Goal: Task Accomplishment & Management: Manage account settings

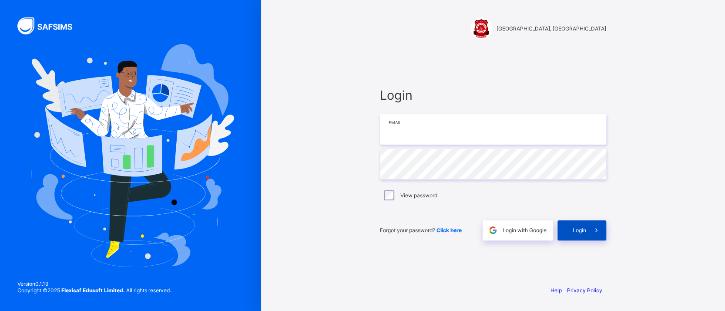
type input "**********"
click at [571, 236] on div "Login" at bounding box center [582, 230] width 49 height 20
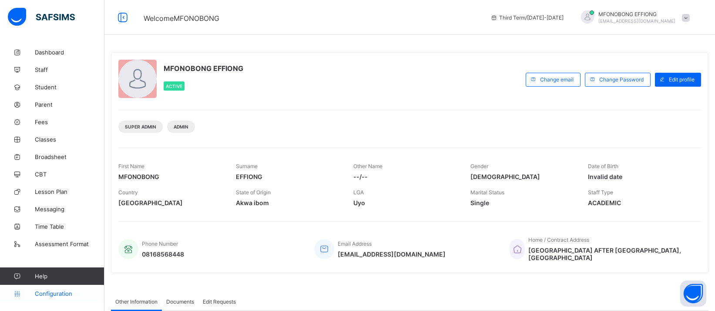
click at [56, 294] on span "Configuration" at bounding box center [69, 293] width 69 height 7
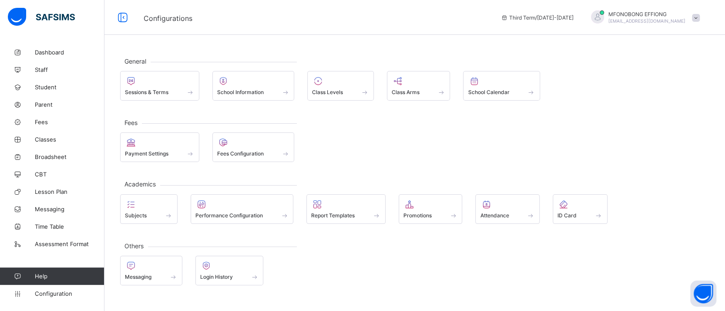
click at [377, 124] on div "Fees Payment Settings Fees Configuration" at bounding box center [414, 142] width 589 height 40
click at [178, 91] on div "Sessions & Terms" at bounding box center [160, 91] width 70 height 7
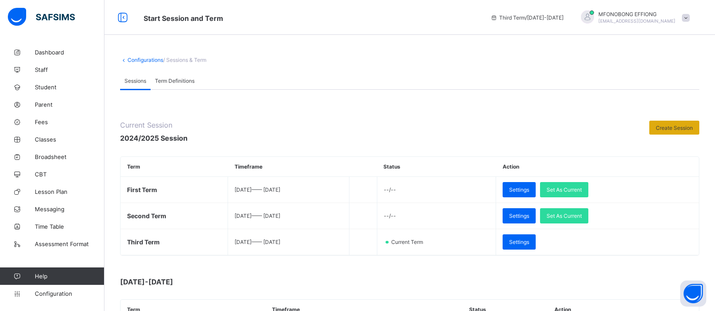
click at [693, 126] on span "Create Session" at bounding box center [674, 127] width 37 height 7
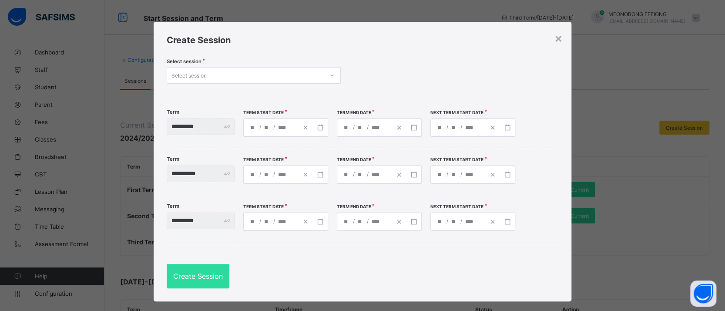
click at [302, 73] on div "Select session" at bounding box center [245, 75] width 157 height 12
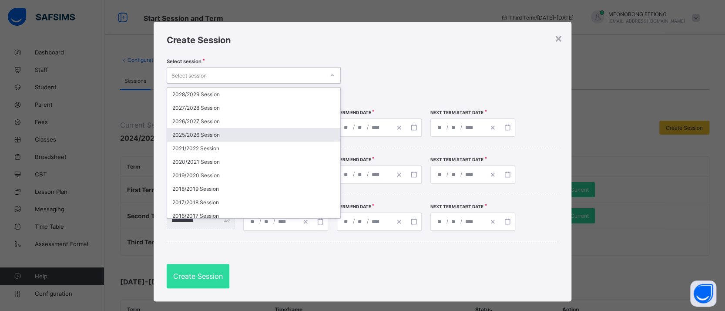
click at [273, 131] on div "2025/2026 Session" at bounding box center [253, 134] width 173 height 13
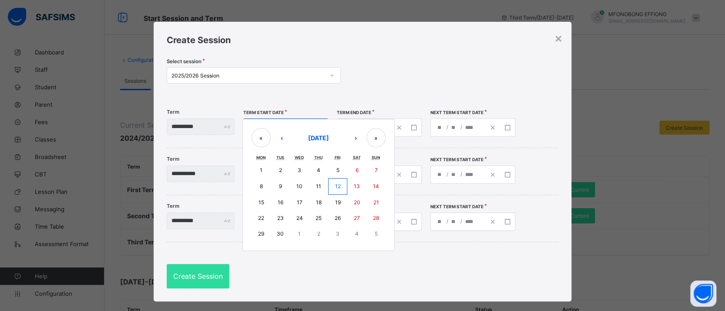
click at [264, 130] on div "/ / « ‹ September 2025 › » Mon Tue Wed Thu Fri Sat Sun 1 2 3 4 5 6 7 8 9 10 11 …" at bounding box center [285, 127] width 85 height 18
click at [264, 199] on abbr "15" at bounding box center [261, 202] width 6 height 7
type input "**********"
type input "*"
type input "**"
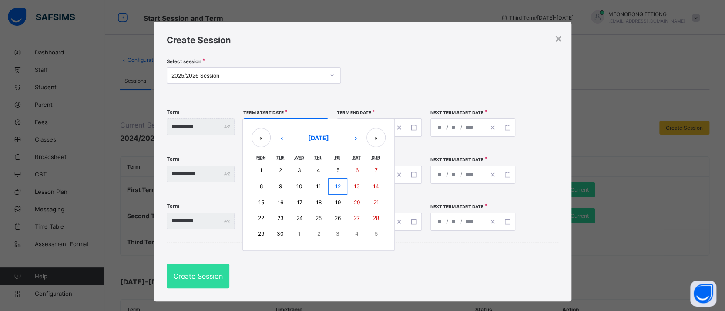
type input "****"
type input "**********"
type input "**"
type input "****"
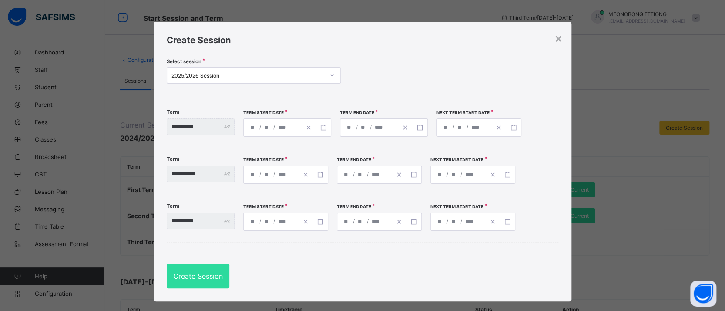
click at [361, 128] on div "**********" at bounding box center [384, 127] width 88 height 18
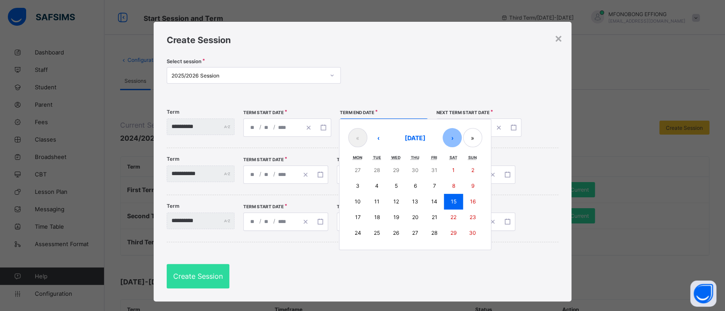
click at [462, 134] on button "›" at bounding box center [452, 137] width 19 height 19
click at [437, 200] on abbr "19" at bounding box center [434, 201] width 6 height 7
type input "**********"
type input "**"
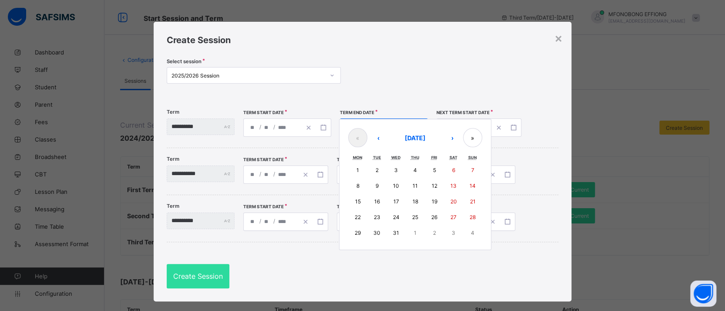
type input "**********"
type input "*"
type input "****"
type input "**********"
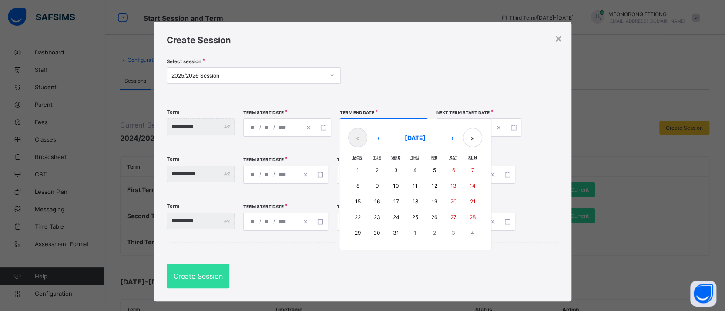
type input "*"
type input "****"
type input "**********"
type input "*"
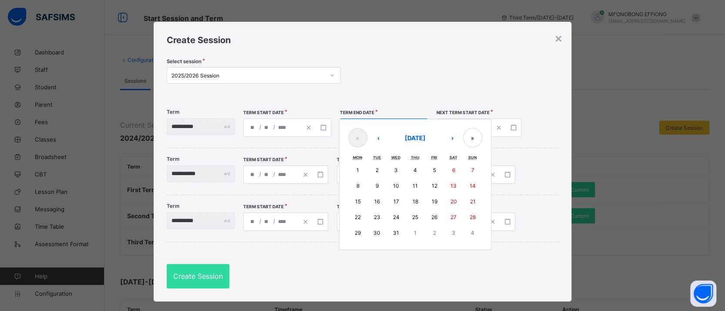
type input "*"
type input "****"
type input "**********"
type input "*"
type input "**"
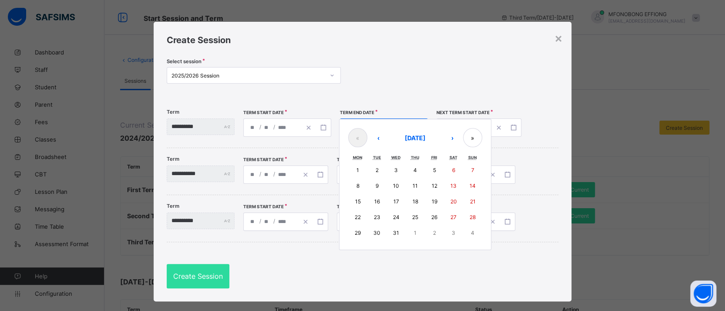
type input "****"
type input "**********"
type input "*"
type input "**"
type input "****"
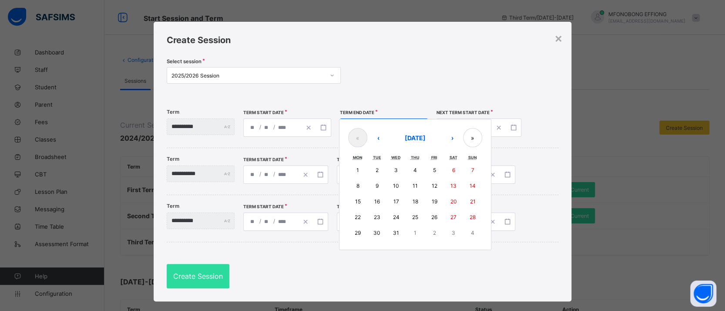
type input "**********"
type input "*"
type input "**"
type input "****"
type input "**********"
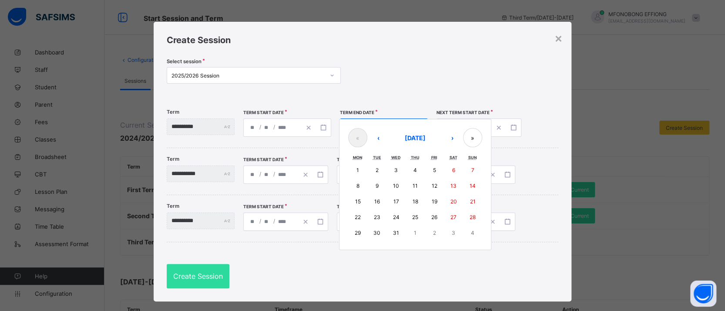
type input "*"
type input "**"
type input "****"
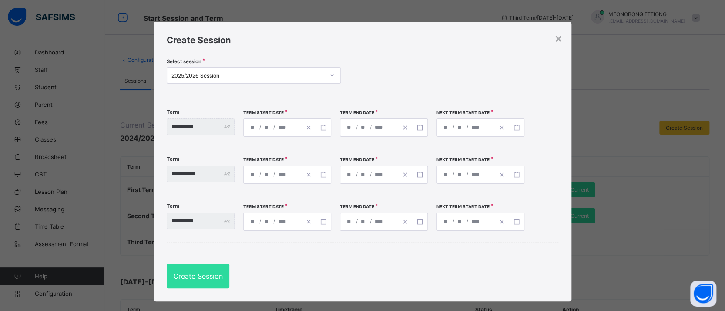
click at [476, 127] on div "**********" at bounding box center [481, 127] width 88 height 18
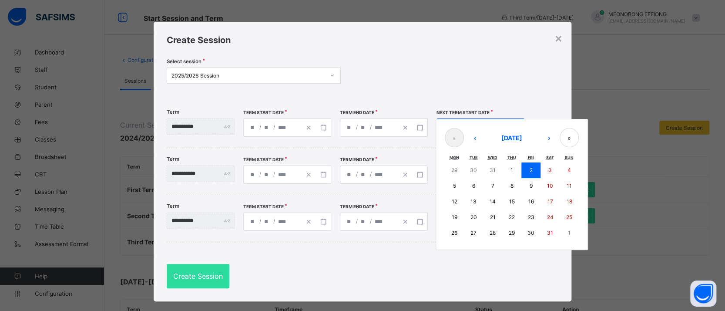
click at [463, 202] on button "12" at bounding box center [454, 202] width 19 height 16
type input "**********"
type input "**"
type input "**********"
type input "**"
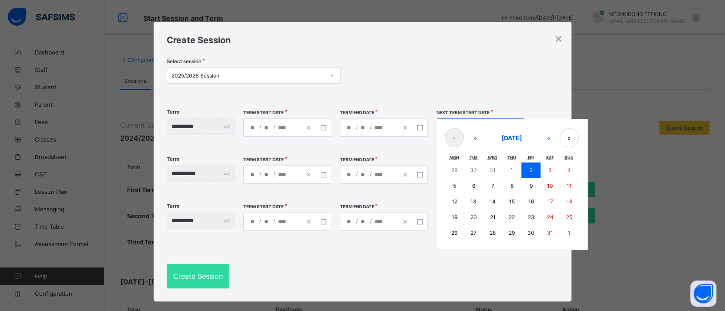
type input "**********"
type input "**"
type input "**********"
type input "**"
type input "**********"
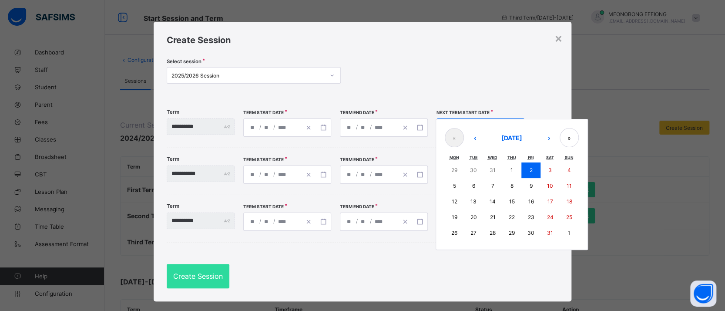
type input "**"
type input "**********"
type input "**"
type input "**********"
type input "*"
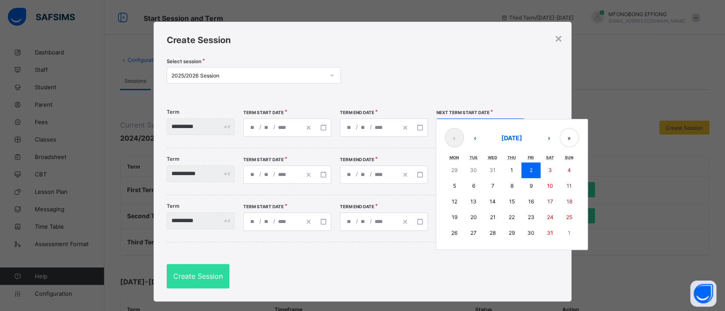
type input "*"
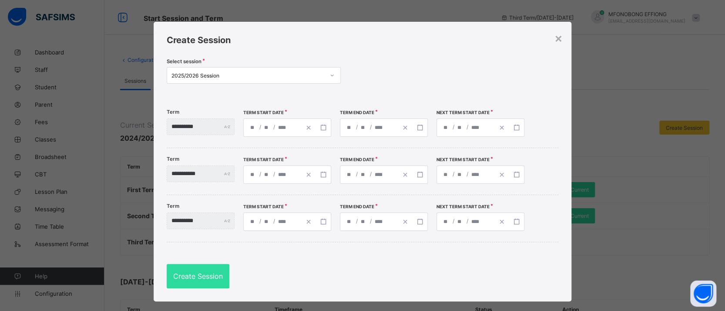
click at [387, 175] on input "****" at bounding box center [380, 174] width 13 height 17
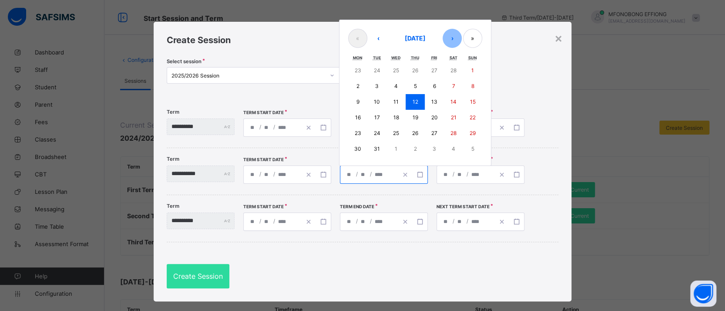
click at [461, 37] on button "›" at bounding box center [452, 38] width 19 height 19
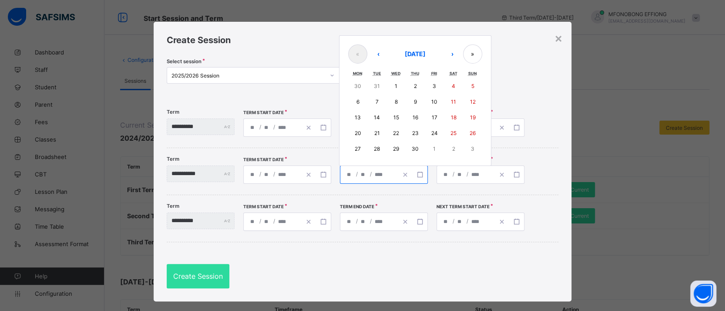
click at [444, 111] on button "17" at bounding box center [434, 118] width 19 height 16
type input "**********"
type input "*"
type input "**"
type input "**********"
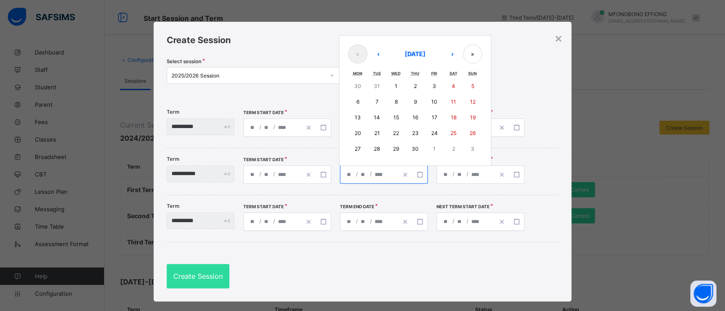
type input "*"
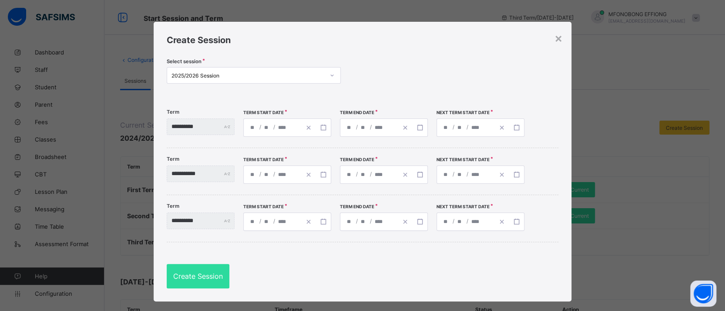
type input "**********"
type input "*"
type input "**********"
type input "*"
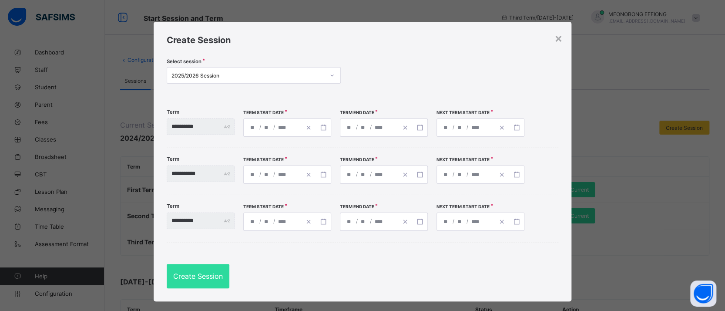
type input "*"
type input "**********"
type input "*"
type input "**"
click at [469, 177] on span "/" at bounding box center [467, 173] width 3 height 7
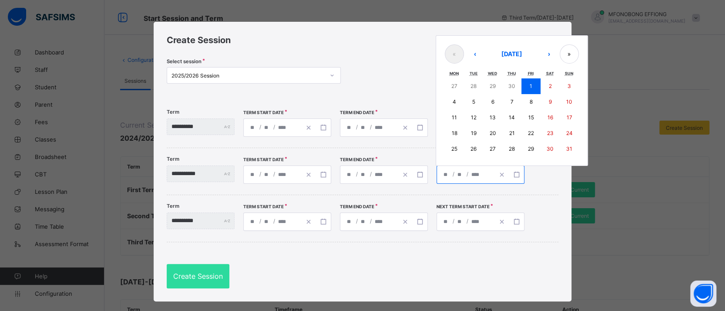
click at [464, 175] on input "*" at bounding box center [460, 174] width 7 height 17
click at [456, 103] on abbr "4" at bounding box center [454, 101] width 3 height 7
type input "**********"
type input "*"
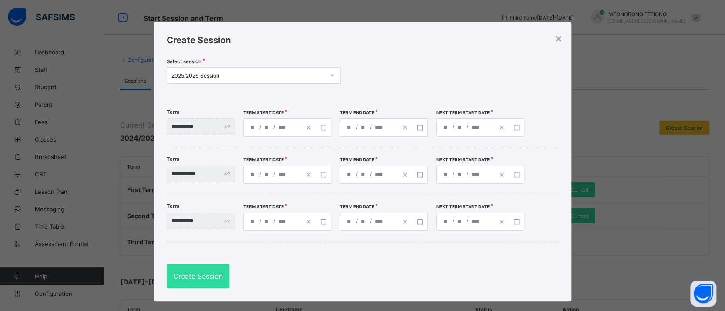
type input "**********"
type input "*"
type input "**********"
type input "*"
type input "**********"
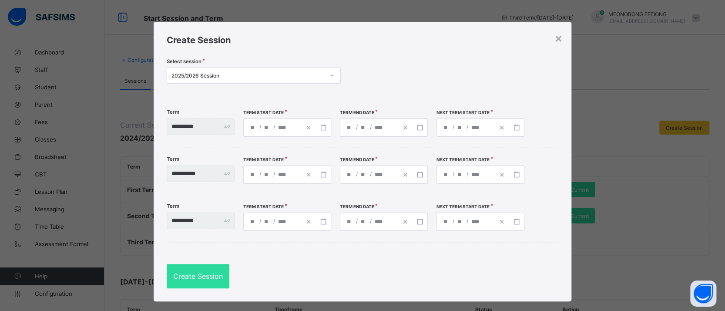
type input "**"
click at [398, 225] on div "**********" at bounding box center [368, 221] width 57 height 17
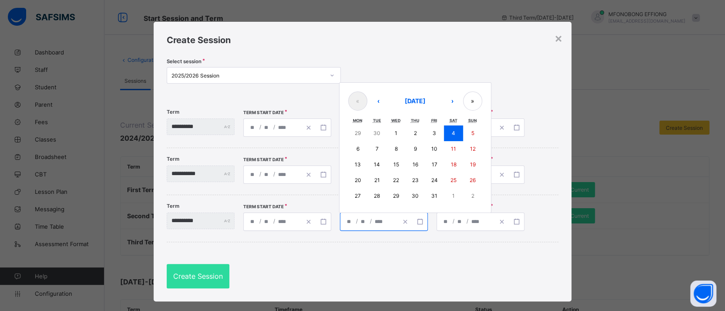
click at [437, 183] on abbr "24" at bounding box center [434, 180] width 7 height 7
type input "**********"
type input "**"
type input "**********"
type input "*"
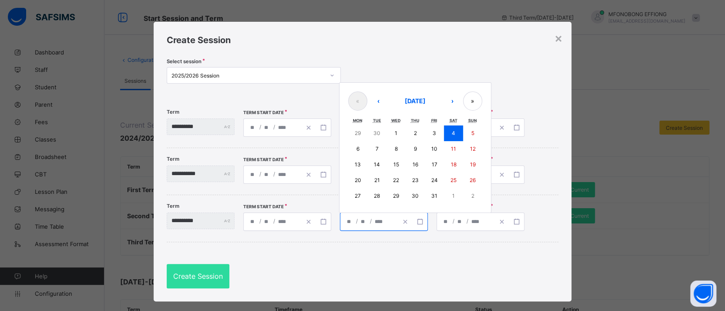
type input "*"
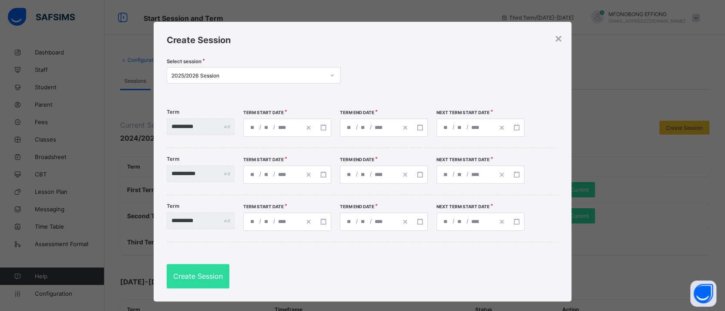
click at [464, 222] on input "*" at bounding box center [460, 221] width 7 height 17
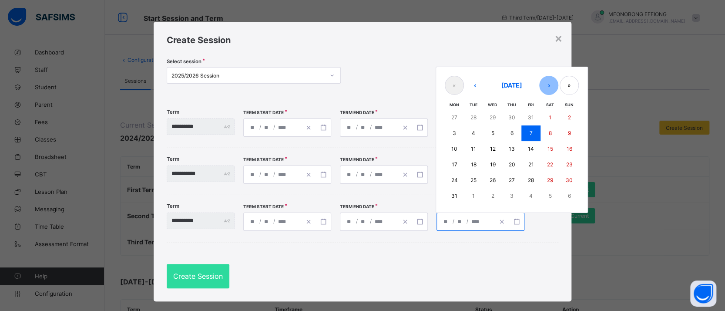
click at [558, 88] on button "›" at bounding box center [548, 85] width 19 height 19
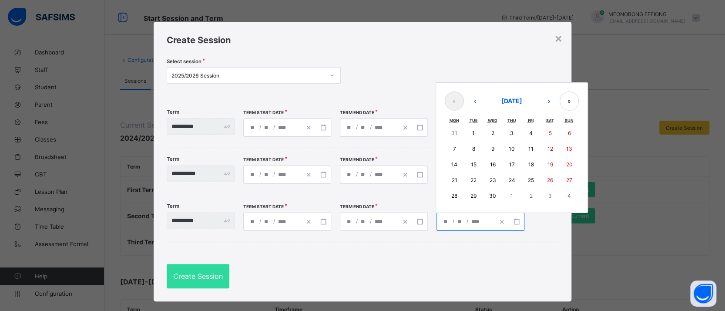
click at [457, 165] on abbr "14" at bounding box center [454, 164] width 6 height 7
type input "**********"
type input "*"
type input "**"
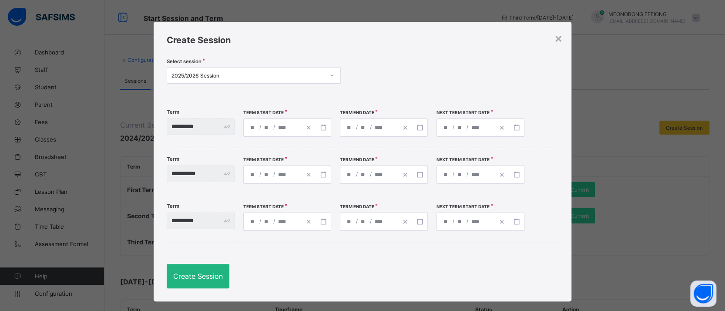
click at [204, 281] on div "Create Session" at bounding box center [198, 276] width 63 height 24
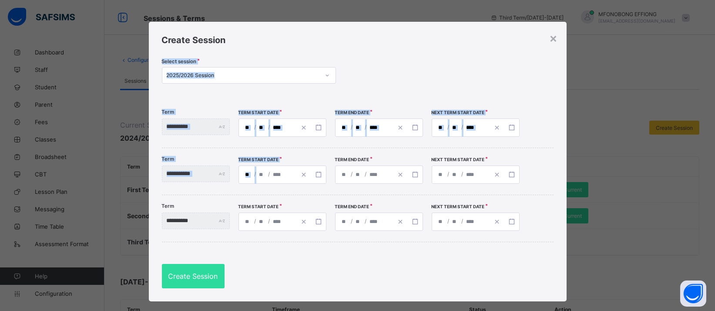
drag, startPoint x: 521, startPoint y: 33, endPoint x: 298, endPoint y: 149, distance: 251.0
click at [298, 149] on div "**********" at bounding box center [358, 161] width 418 height 279
click at [474, 44] on div "**********" at bounding box center [358, 161] width 418 height 279
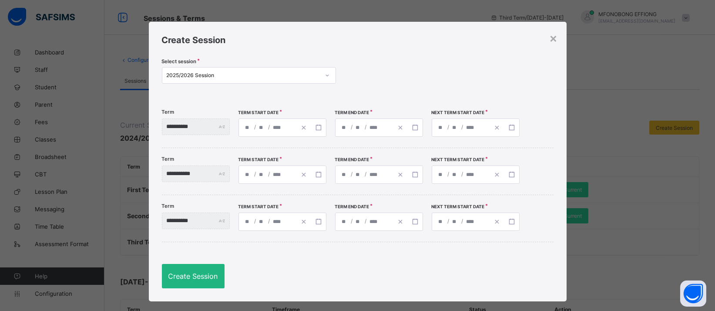
click at [194, 271] on div "Create Session" at bounding box center [193, 276] width 63 height 24
click at [557, 39] on div "**********" at bounding box center [358, 161] width 418 height 279
click at [551, 39] on div "×" at bounding box center [554, 37] width 8 height 15
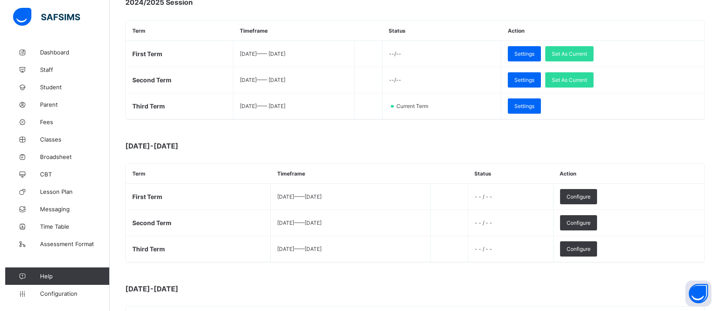
scroll to position [151, 0]
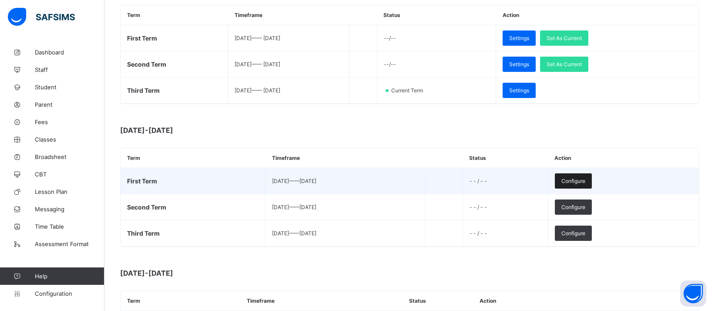
click at [585, 178] on span "Configure" at bounding box center [574, 181] width 24 height 7
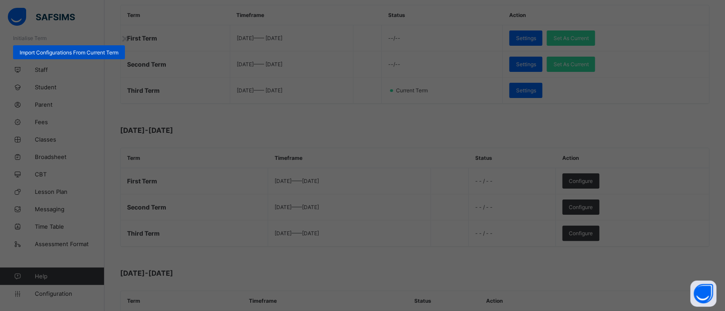
click at [125, 59] on div "Import Configurations From Current Term" at bounding box center [69, 52] width 112 height 14
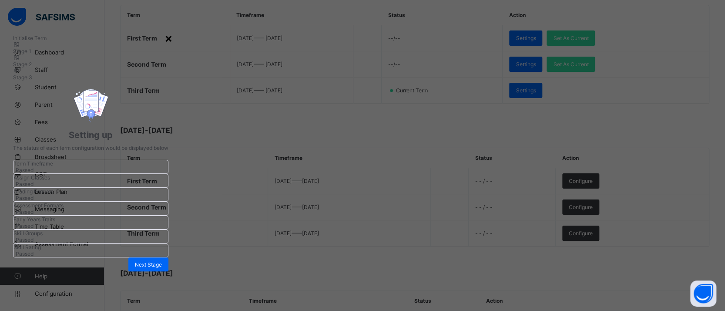
click at [173, 36] on div "×" at bounding box center [169, 37] width 8 height 15
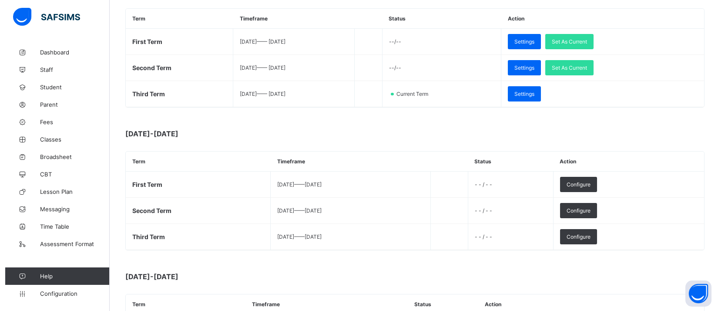
scroll to position [153, 0]
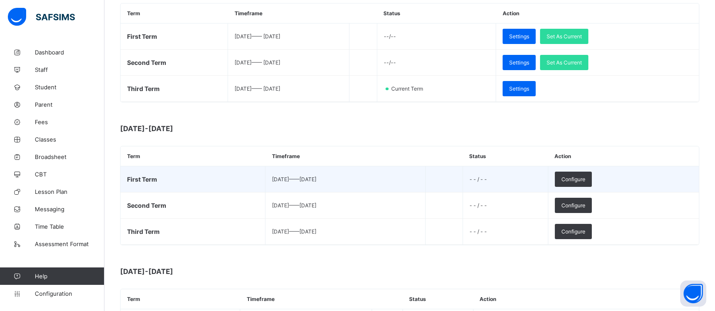
click at [527, 180] on td "- - / - -" at bounding box center [505, 179] width 85 height 26
click at [585, 176] on span "Configure" at bounding box center [574, 179] width 24 height 7
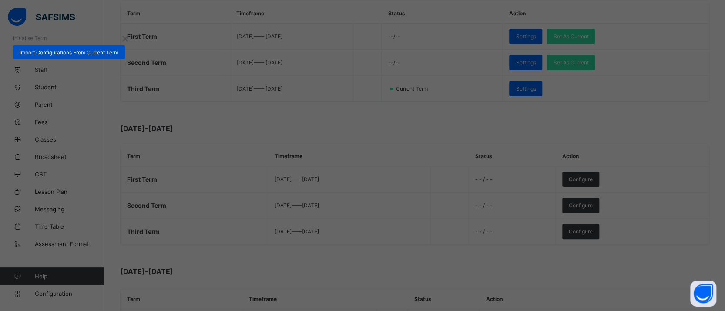
click at [118, 56] on span "Import Configurations From Current Term" at bounding box center [69, 52] width 99 height 7
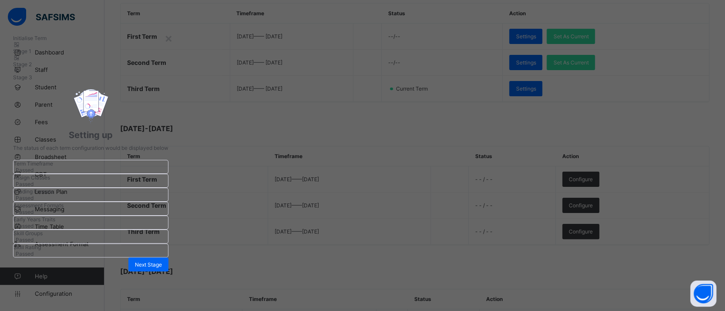
scroll to position [195, 0]
click at [168, 257] on div "Next Stage" at bounding box center [148, 264] width 40 height 14
click at [168, 229] on div "Next Stage" at bounding box center [148, 222] width 40 height 14
click at [168, 222] on div "Set As Current Term" at bounding box center [144, 218] width 49 height 7
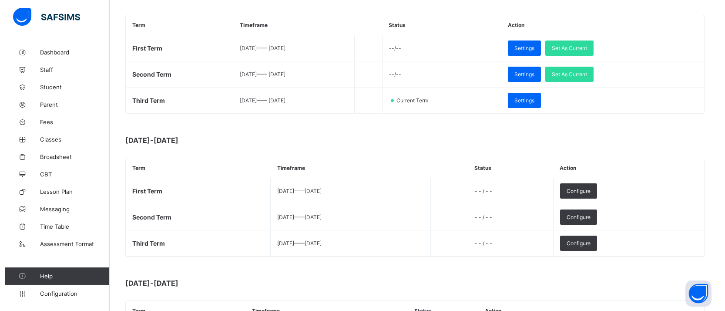
scroll to position [151, 0]
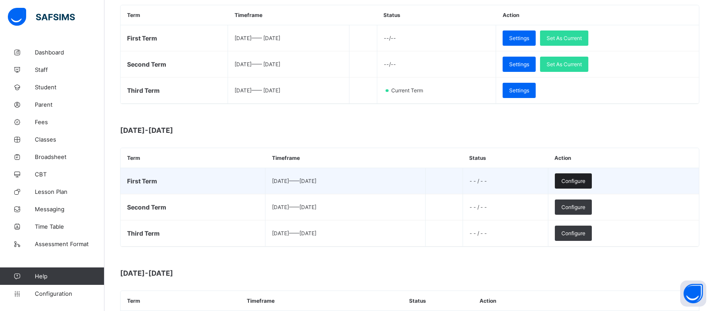
click at [585, 178] on span "Configure" at bounding box center [574, 181] width 24 height 7
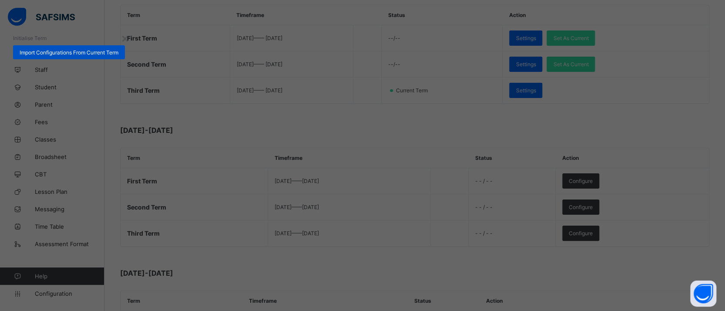
click at [118, 56] on span "Import Configurations From Current Term" at bounding box center [69, 52] width 99 height 7
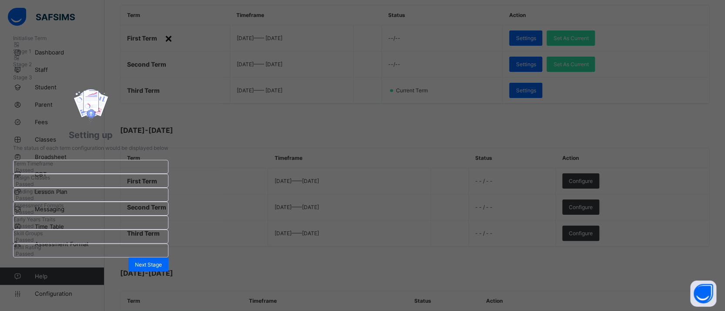
click at [173, 40] on div "×" at bounding box center [169, 37] width 8 height 15
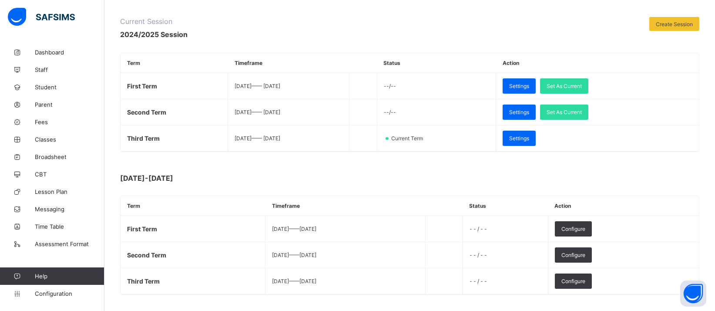
scroll to position [108, 0]
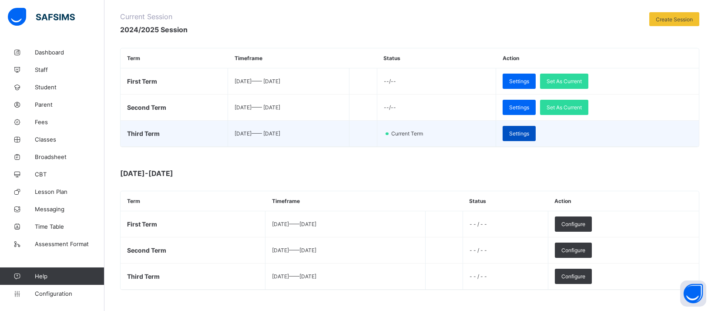
click at [529, 131] on span "Settings" at bounding box center [519, 133] width 20 height 7
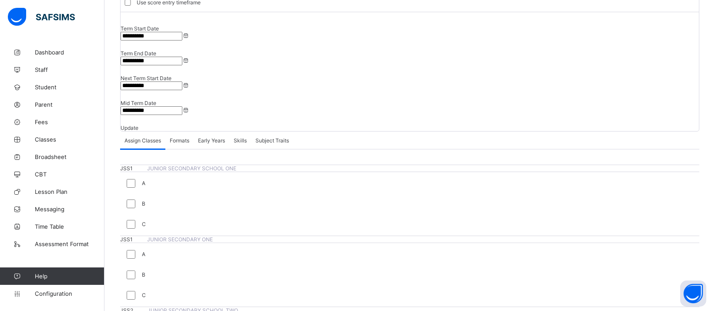
scroll to position [108, 0]
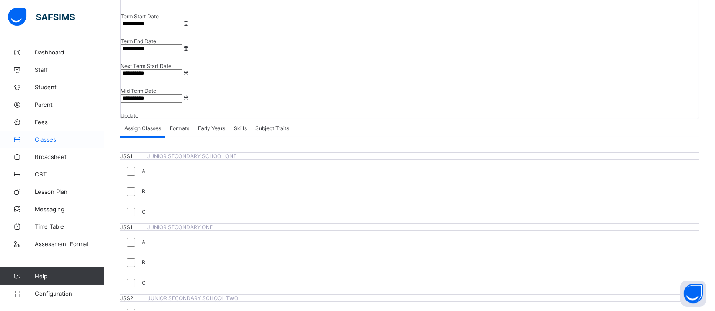
click at [45, 137] on span "Classes" at bounding box center [70, 139] width 70 height 7
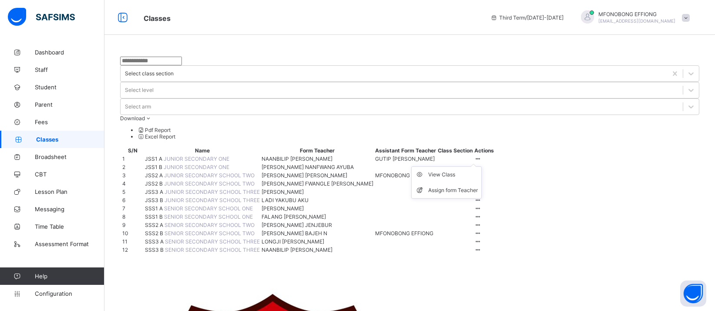
click at [482, 166] on ul "View Class Assign form Teacher" at bounding box center [446, 182] width 71 height 32
click at [478, 170] on div "View Class" at bounding box center [453, 174] width 50 height 9
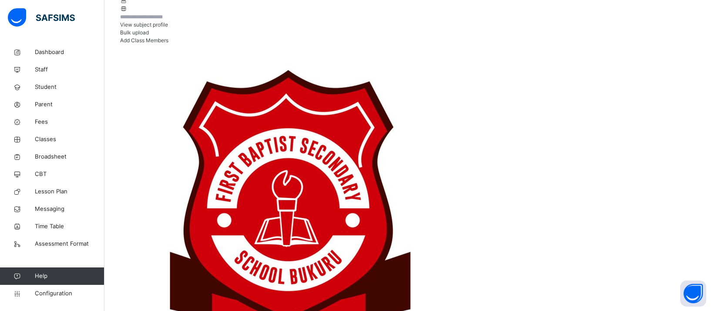
scroll to position [103, 0]
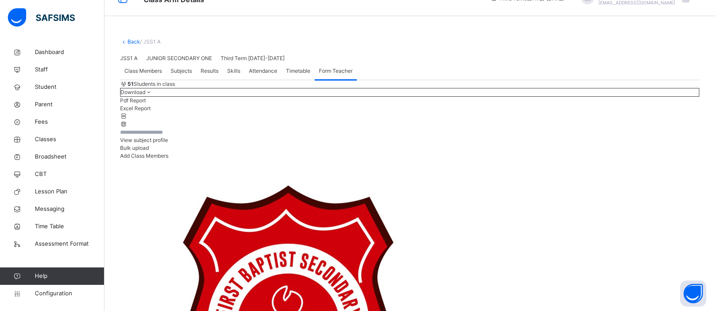
scroll to position [36, 0]
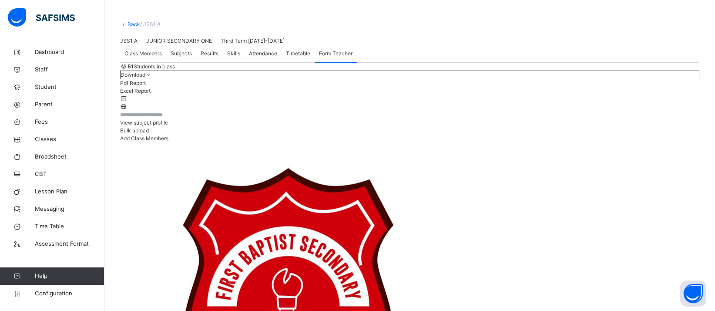
click at [146, 57] on span "Class Members" at bounding box center [142, 54] width 37 height 8
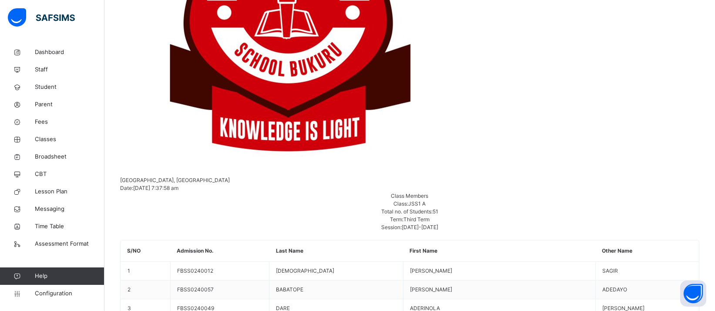
scroll to position [215, 0]
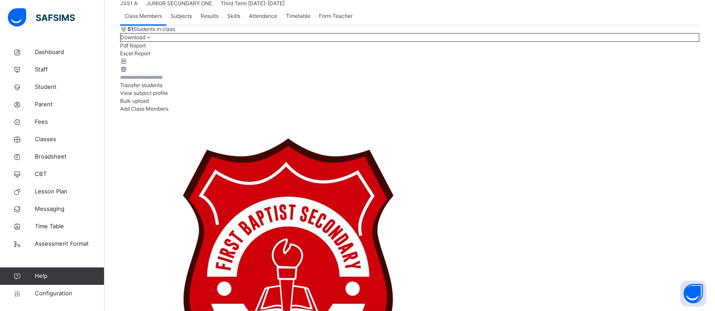
scroll to position [68, 0]
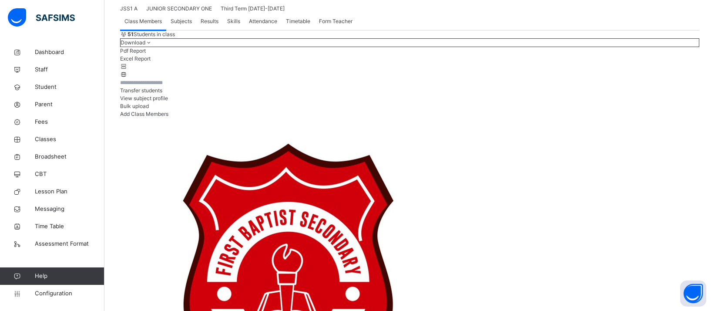
click at [162, 94] on span "Transfer students" at bounding box center [141, 90] width 42 height 7
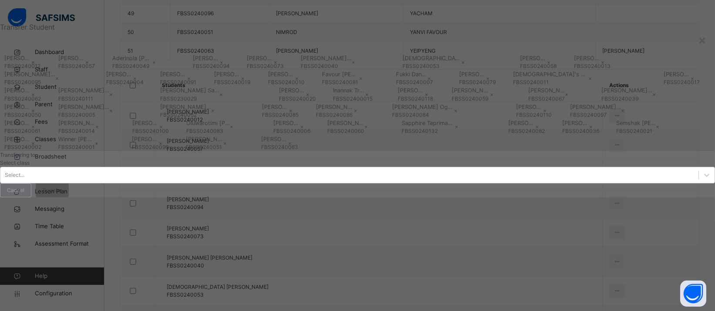
scroll to position [293, 0]
click at [699, 183] on div at bounding box center [707, 175] width 16 height 16
click at [399, 197] on div "Transferring to Select class Select... Cancel Transfer" at bounding box center [357, 174] width 715 height 46
click at [24, 194] on span "Cancel" at bounding box center [15, 190] width 17 height 8
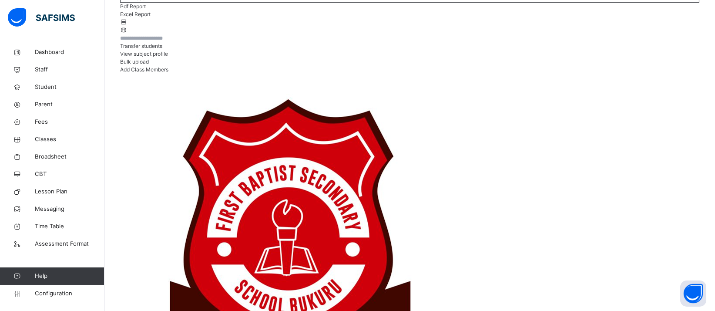
scroll to position [34, 0]
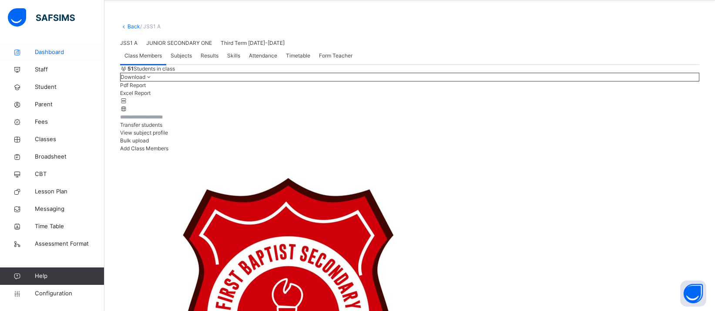
click at [55, 50] on span "Dashboard" at bounding box center [70, 52] width 70 height 9
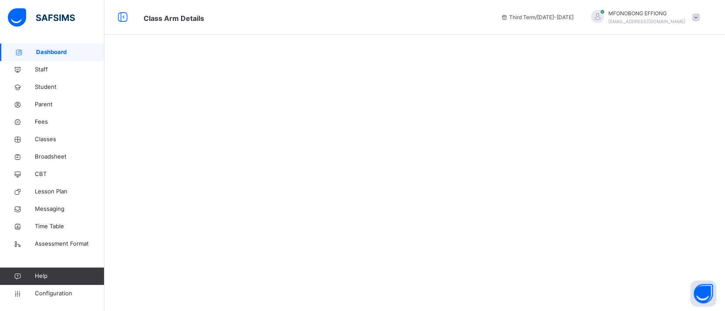
click at [55, 50] on span "Dashboard" at bounding box center [70, 52] width 68 height 9
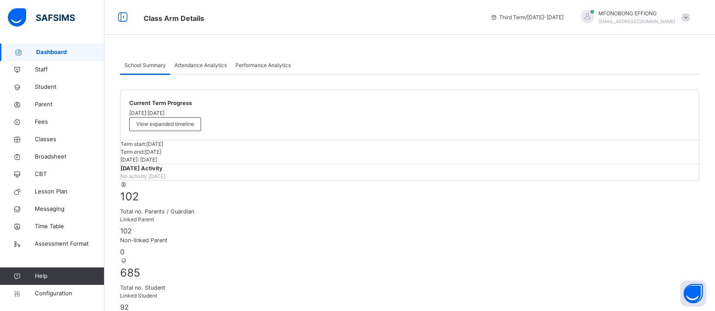
click at [275, 67] on span "Performance Analytics" at bounding box center [262, 65] width 55 height 8
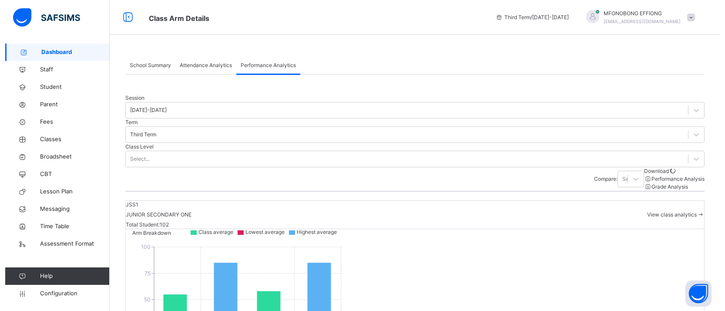
scroll to position [272, 0]
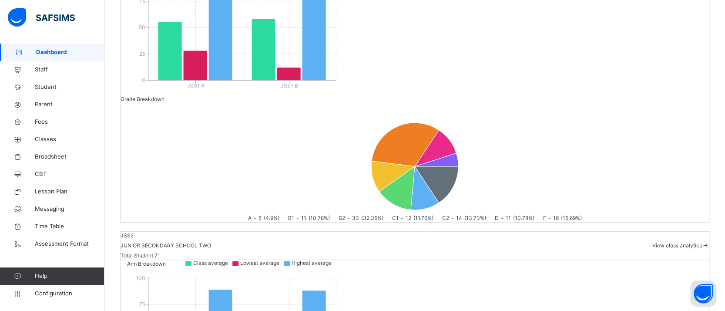
drag, startPoint x: 720, startPoint y: 113, endPoint x: 720, endPoint y: 124, distance: 11.3
drag, startPoint x: 719, startPoint y: 194, endPoint x: 717, endPoint y: 77, distance: 116.7
click at [678, 242] on span "View class analytics" at bounding box center [677, 245] width 50 height 7
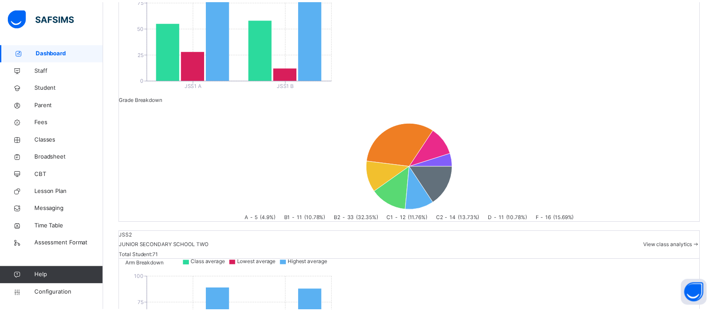
scroll to position [0, 0]
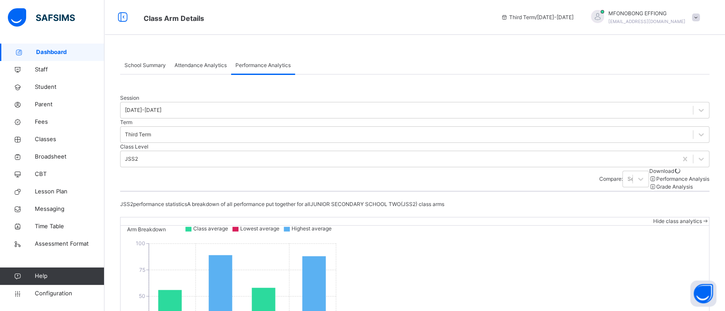
click at [718, 112] on div "School Summary Attendance Analytics Performance Analytics Performance Analytics…" at bounding box center [414, 311] width 621 height 535
click at [567, 200] on div "JSS2 performance statistics A breakdown of all performance put together for all…" at bounding box center [414, 204] width 589 height 8
drag, startPoint x: 724, startPoint y: 260, endPoint x: 723, endPoint y: 246, distance: 13.5
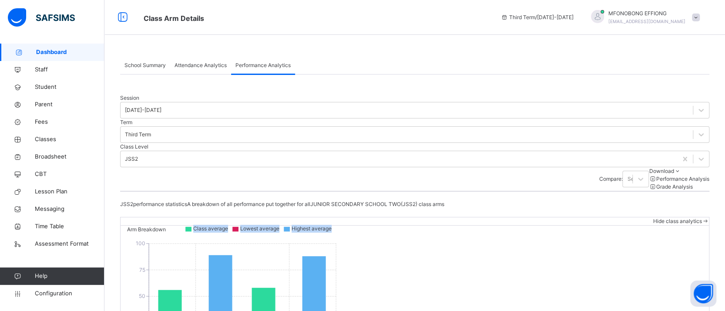
drag, startPoint x: 614, startPoint y: 241, endPoint x: 246, endPoint y: 328, distance: 378.0
click at [697, 155] on icon at bounding box center [701, 159] width 9 height 9
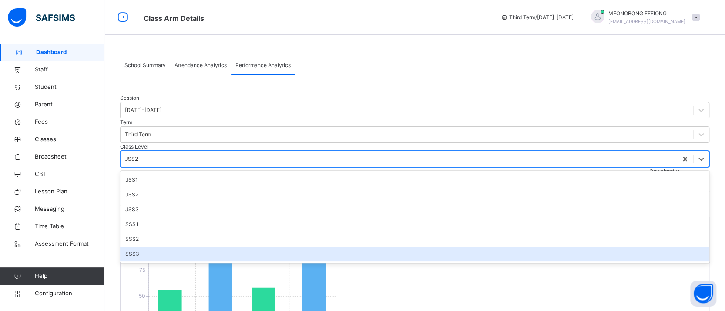
click at [299, 246] on div "SSS3" at bounding box center [414, 253] width 589 height 15
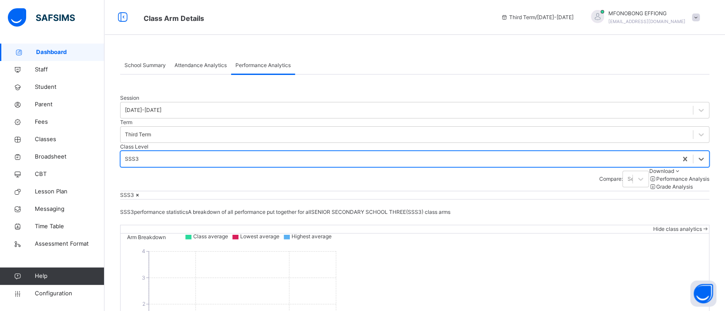
click at [62, 54] on span "Dashboard" at bounding box center [70, 52] width 68 height 9
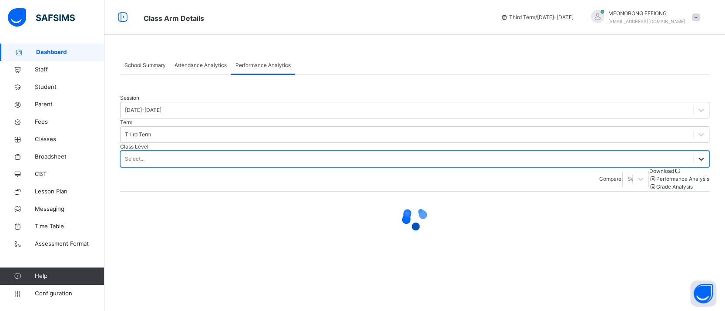
click at [693, 151] on div at bounding box center [701, 159] width 16 height 16
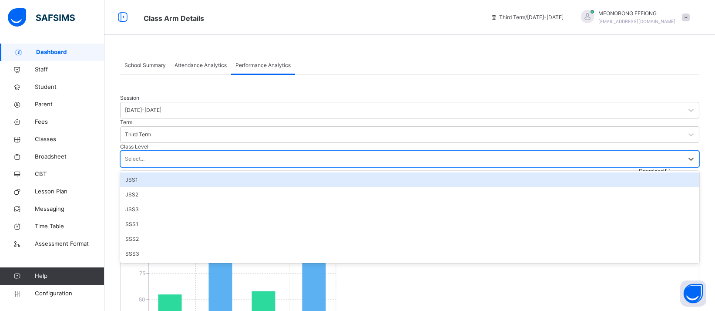
click at [281, 172] on div "JSS1" at bounding box center [409, 179] width 579 height 15
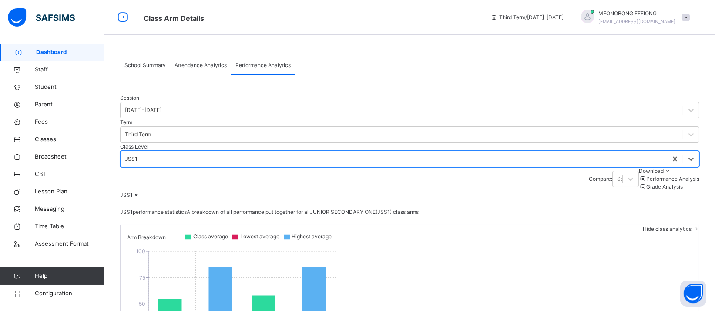
drag, startPoint x: 718, startPoint y: 67, endPoint x: 724, endPoint y: 201, distance: 134.2
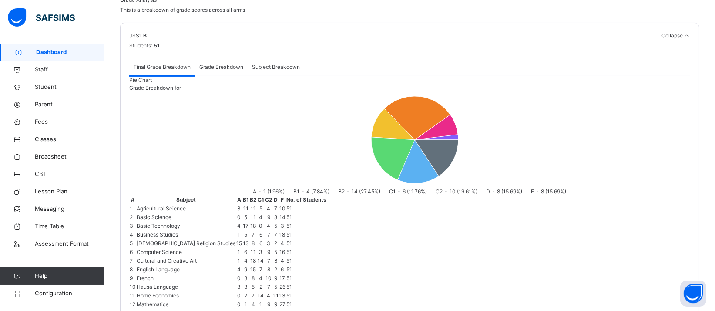
scroll to position [520, 0]
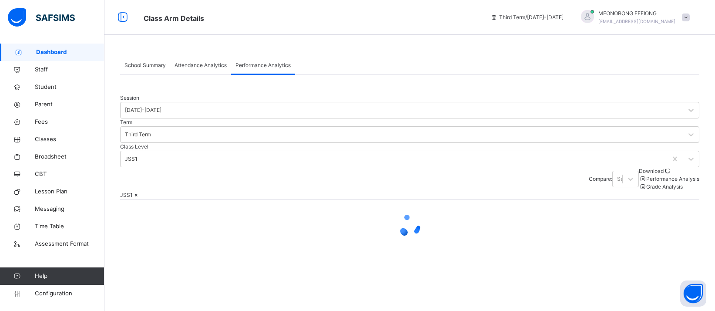
scroll to position [0, 0]
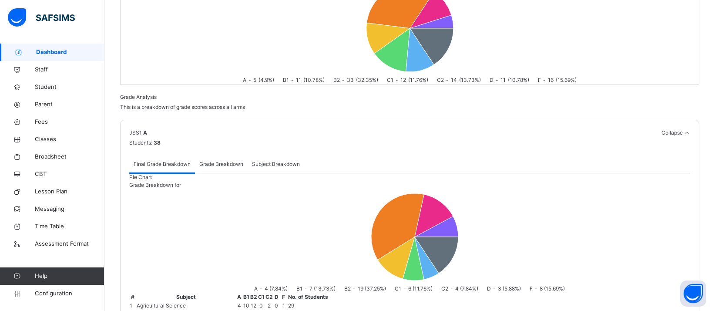
scroll to position [418, 0]
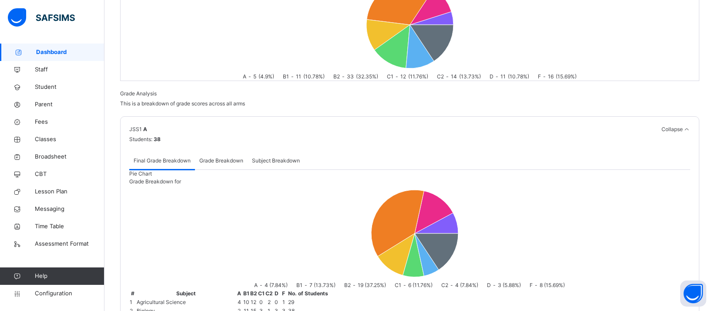
click at [232, 157] on span "Grade Breakdown" at bounding box center [221, 161] width 44 height 8
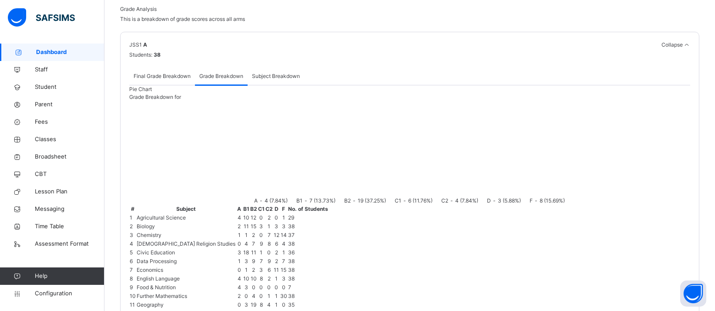
scroll to position [568, 0]
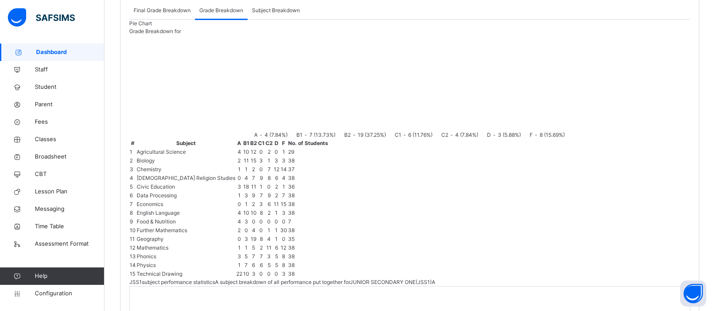
click at [243, 226] on td "2" at bounding box center [239, 230] width 7 height 9
click at [236, 226] on td "Further Mathematics" at bounding box center [186, 230] width 100 height 9
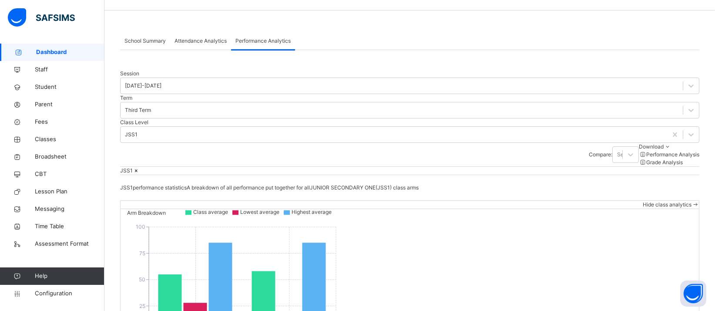
scroll to position [0, 0]
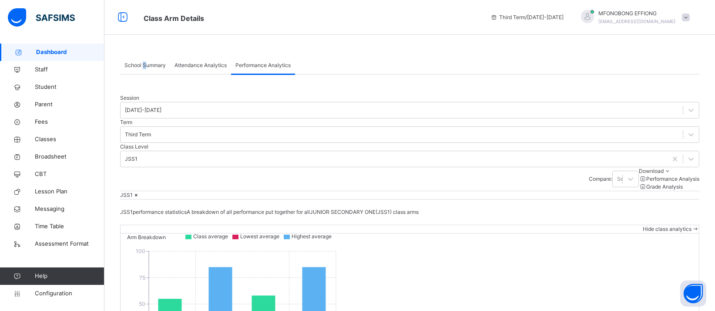
click at [144, 67] on span "School Summary" at bounding box center [144, 65] width 41 height 8
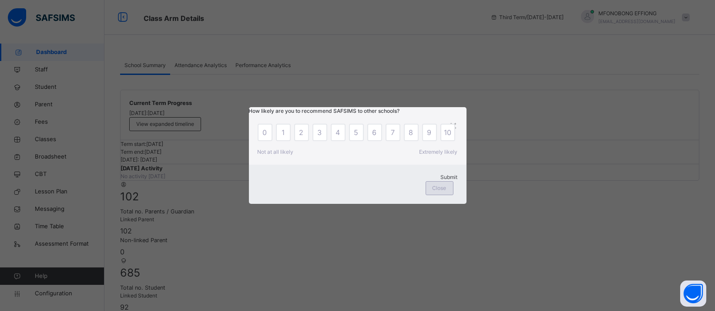
click at [441, 192] on span "Close" at bounding box center [440, 188] width 14 height 8
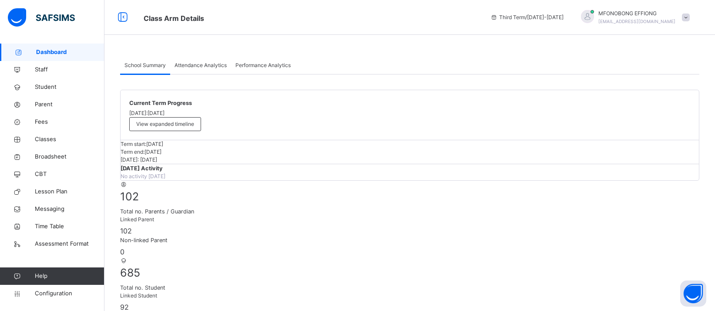
click at [193, 64] on span "Attendance Analytics" at bounding box center [201, 65] width 52 height 8
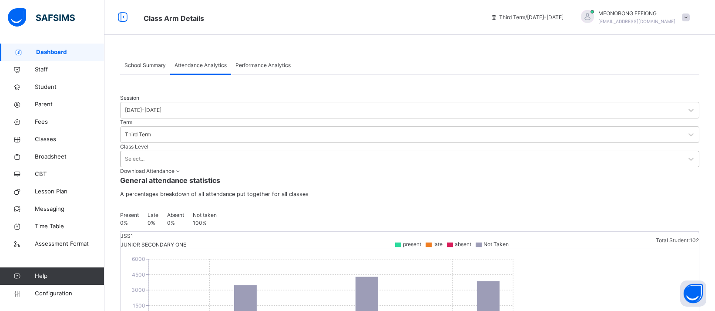
click at [285, 152] on div "Select..." at bounding box center [402, 158] width 562 height 13
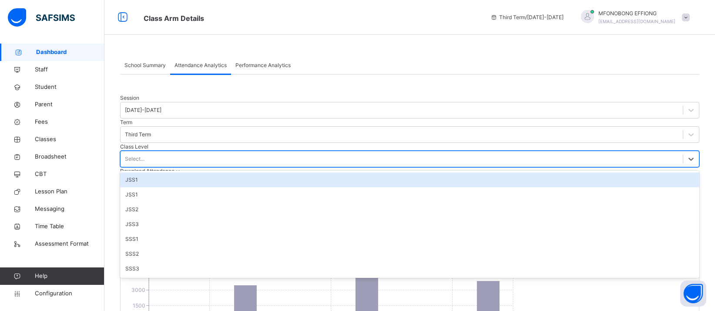
click at [278, 172] on div "JSS1" at bounding box center [409, 179] width 579 height 15
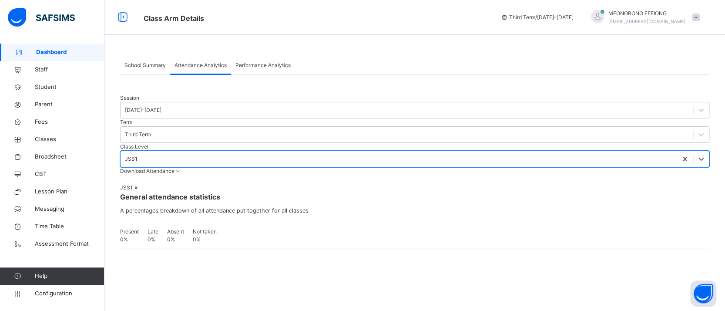
click at [723, 76] on div "School Summary Attendance Analytics Performance Analytics Attendance Analytics …" at bounding box center [414, 155] width 621 height 222
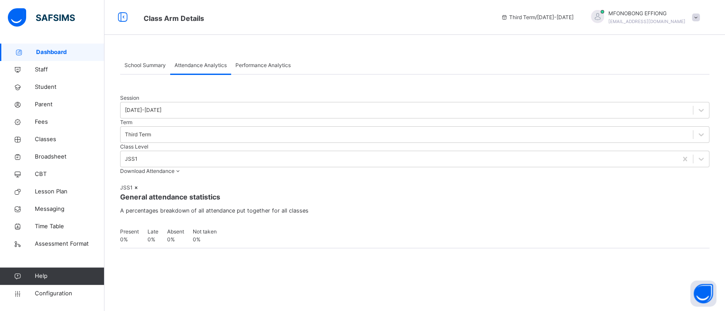
click at [719, 77] on div "School Summary Attendance Analytics Performance Analytics Attendance Analytics …" at bounding box center [414, 155] width 621 height 222
drag, startPoint x: 719, startPoint y: 64, endPoint x: 716, endPoint y: 133, distance: 68.8
click at [716, 133] on div "School Summary Attendance Analytics Performance Analytics Attendance Analytics …" at bounding box center [414, 155] width 621 height 222
click at [522, 192] on div "General attendance statistics A percentages breakdown of all attendance put tog…" at bounding box center [414, 220] width 589 height 57
click at [262, 61] on span "Performance Analytics" at bounding box center [262, 65] width 55 height 8
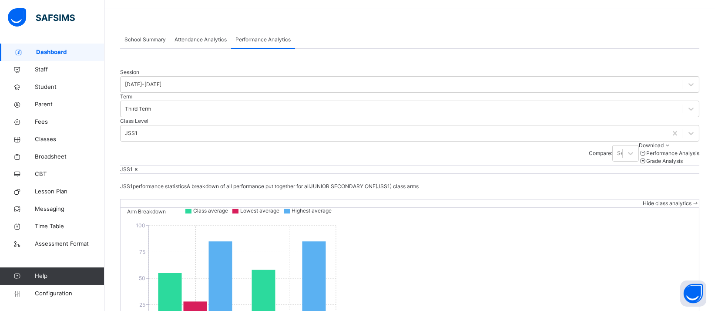
scroll to position [30, 0]
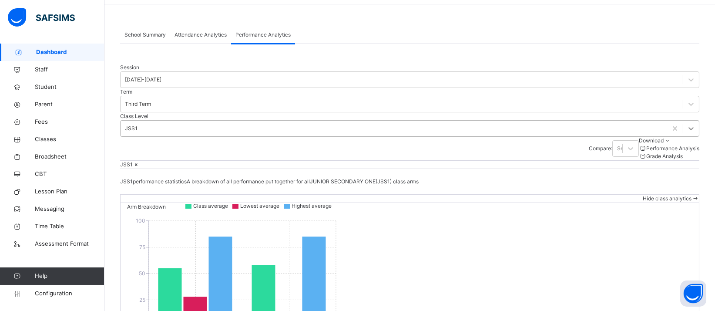
click at [687, 124] on icon at bounding box center [691, 128] width 9 height 9
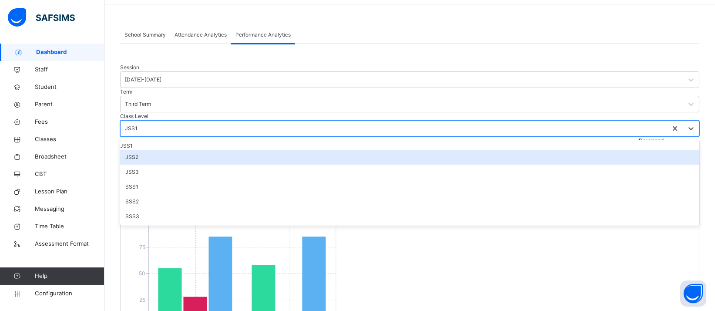
click at [285, 150] on div "JSS2" at bounding box center [409, 157] width 579 height 15
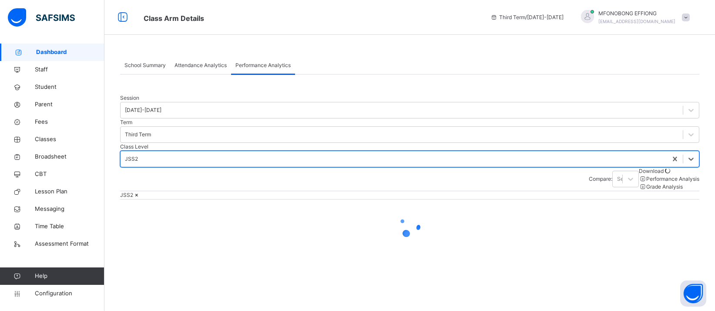
scroll to position [0, 0]
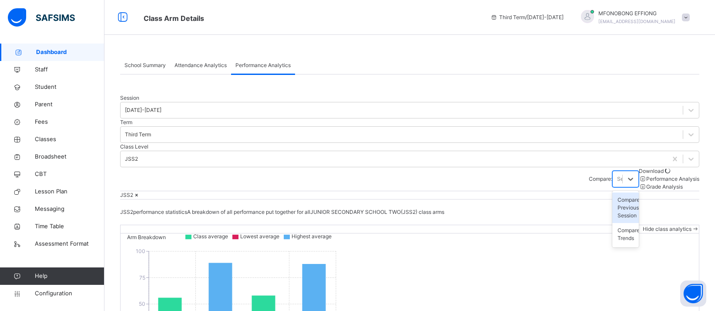
click at [617, 175] on div "Select..." at bounding box center [627, 179] width 20 height 8
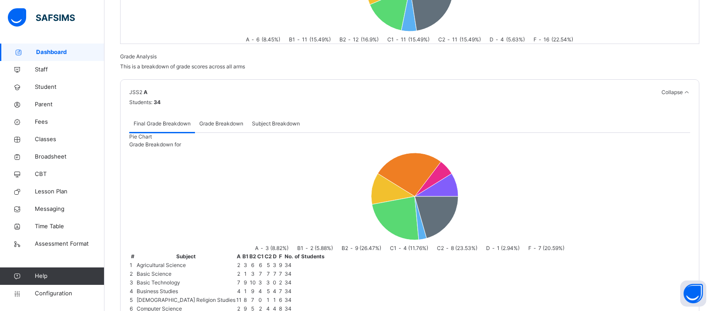
scroll to position [414, 0]
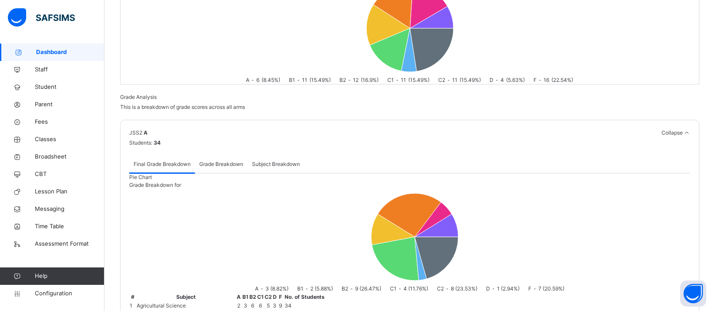
click at [296, 160] on span "Subject Breakdown" at bounding box center [276, 164] width 48 height 8
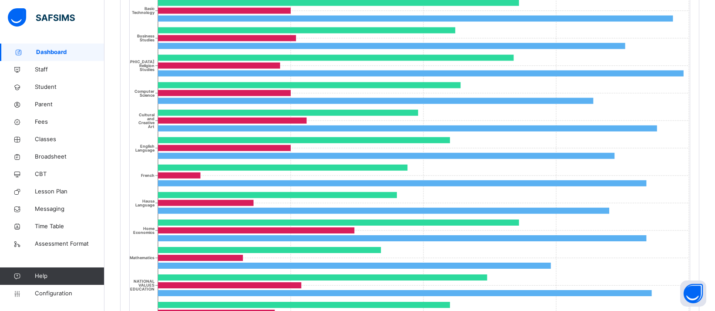
scroll to position [922, 0]
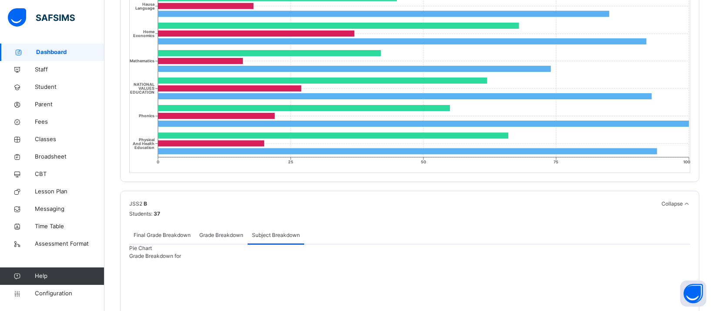
scroll to position [1119, 0]
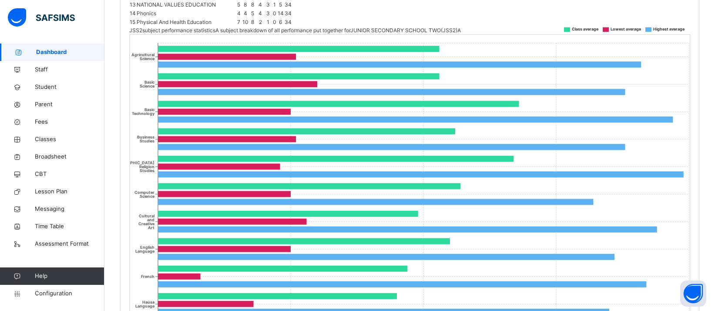
scroll to position [815, 0]
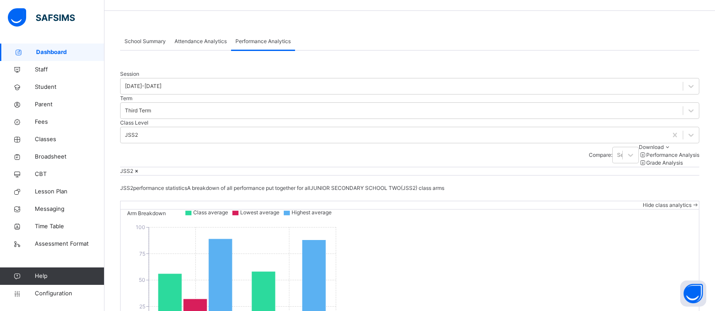
scroll to position [0, 0]
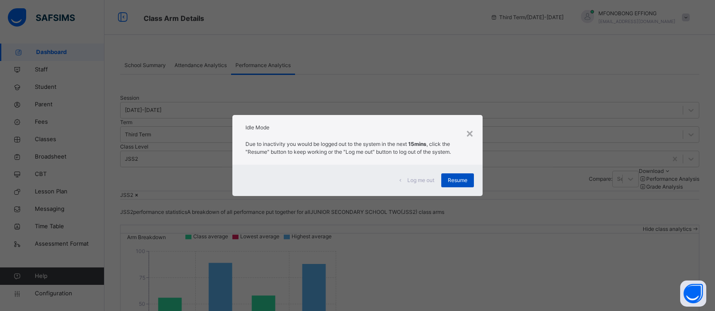
click at [457, 181] on span "Resume" at bounding box center [458, 180] width 20 height 8
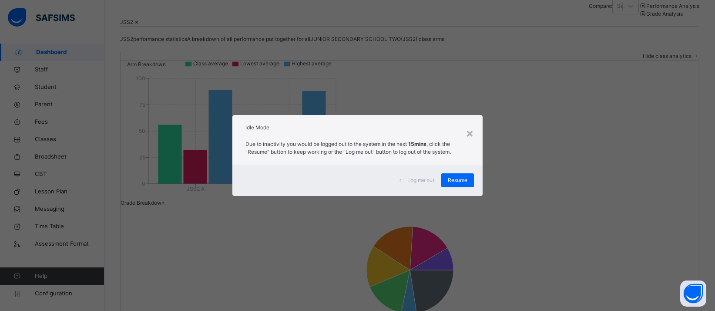
scroll to position [174, 0]
click at [465, 178] on span "Resume" at bounding box center [458, 180] width 20 height 8
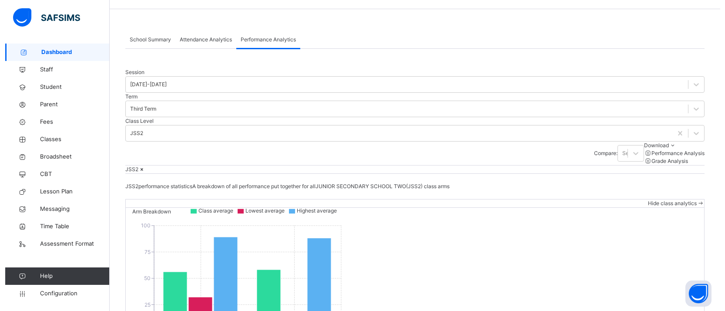
scroll to position [0, 0]
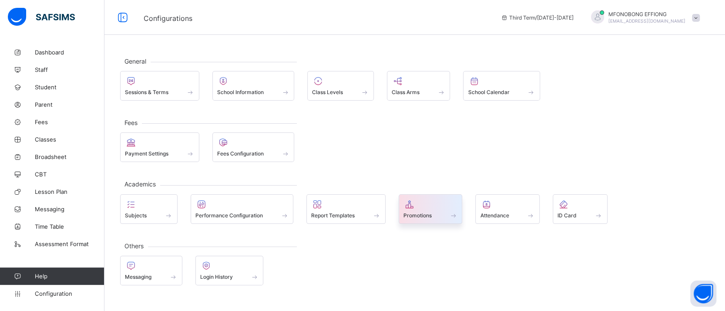
click at [431, 208] on div at bounding box center [431, 204] width 54 height 10
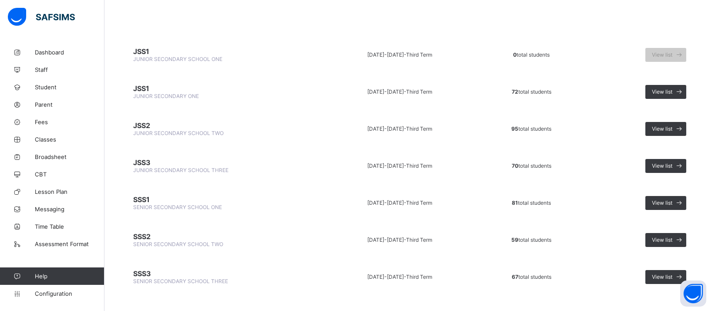
scroll to position [77, 0]
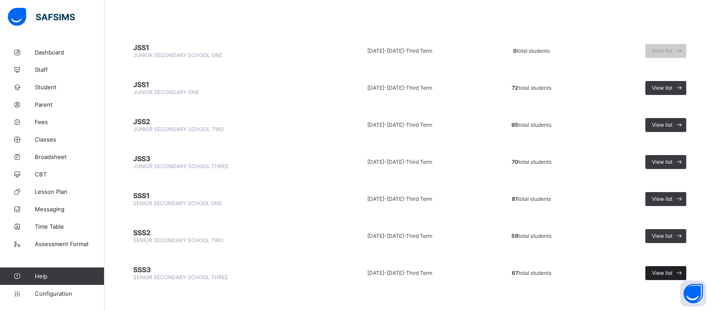
click at [670, 269] on div "View list" at bounding box center [666, 273] width 41 height 14
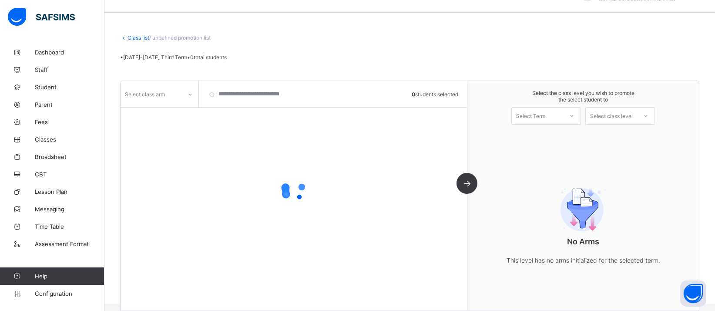
scroll to position [33, 0]
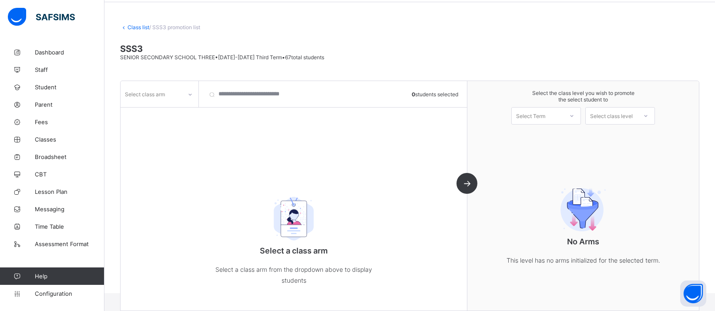
click at [130, 26] on link "Class list" at bounding box center [139, 27] width 22 height 7
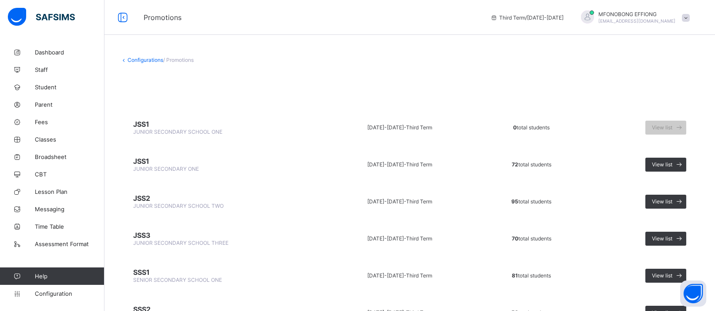
scroll to position [77, 0]
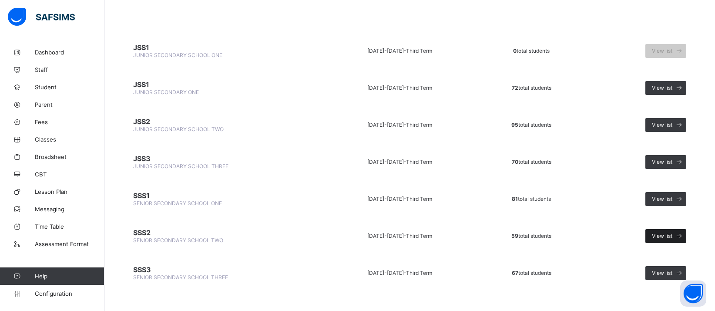
click at [670, 232] on span "View list" at bounding box center [662, 235] width 20 height 7
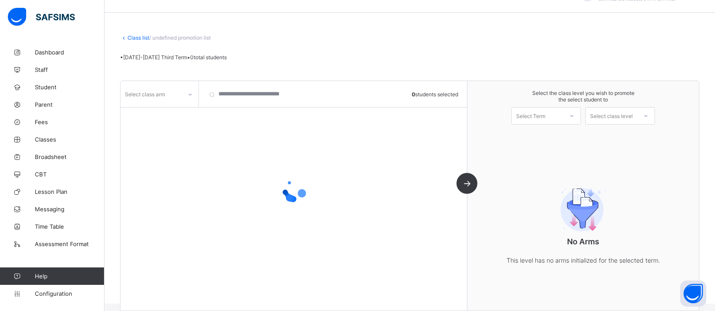
scroll to position [33, 0]
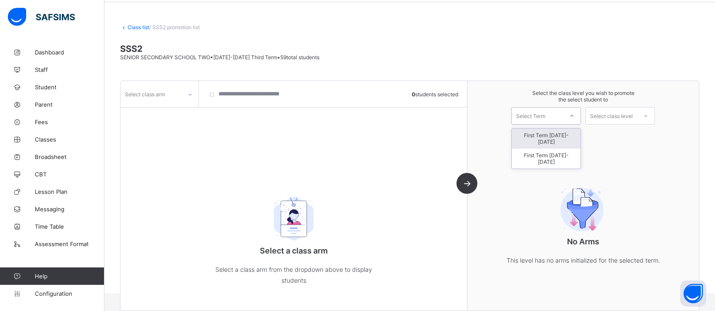
click at [580, 112] on div at bounding box center [572, 115] width 16 height 15
click at [575, 135] on div "First Term [DATE]-[DATE]" at bounding box center [546, 138] width 69 height 20
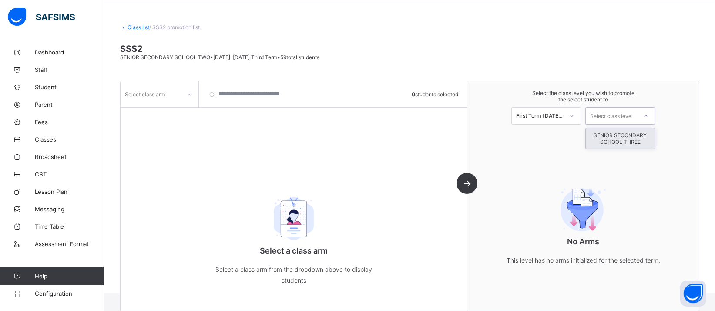
click at [637, 118] on div "Select class level" at bounding box center [611, 116] width 51 height 12
click at [638, 138] on div "SENIOR SECONDARY SCHOOL THREE" at bounding box center [620, 138] width 69 height 20
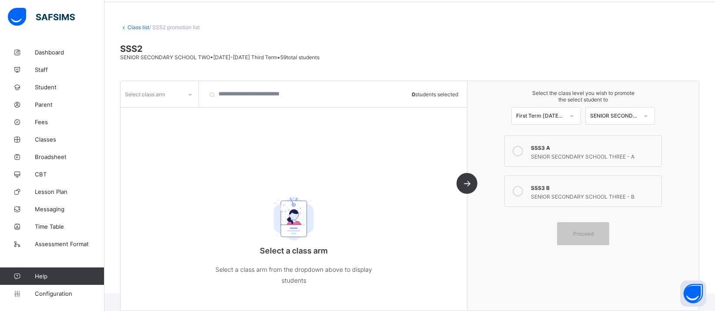
click at [523, 148] on icon at bounding box center [518, 151] width 10 height 10
click at [523, 189] on icon at bounding box center [518, 191] width 10 height 10
click at [527, 150] on div at bounding box center [517, 150] width 17 height 17
click at [309, 103] on div at bounding box center [358, 94] width 100 height 26
click at [625, 146] on div "SSS3 A" at bounding box center [594, 146] width 126 height 9
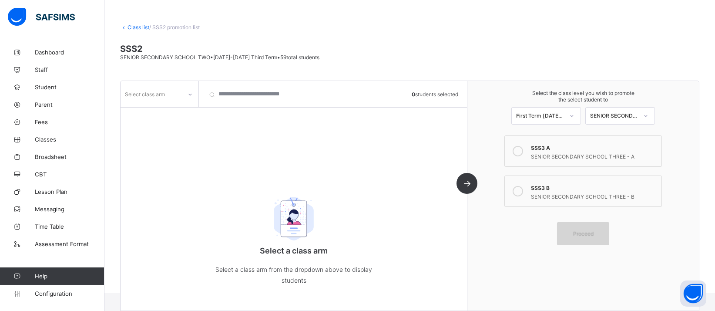
click at [582, 230] on span "Proceed" at bounding box center [583, 233] width 20 height 7
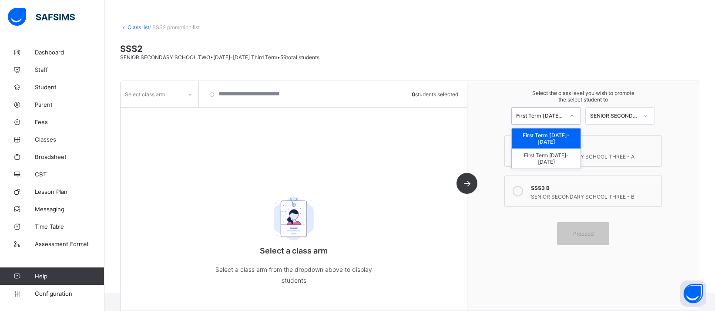
click at [562, 118] on div "First Term [DATE]-[DATE]" at bounding box center [537, 116] width 51 height 12
click at [571, 151] on div "First Term [DATE]-[DATE]" at bounding box center [546, 158] width 69 height 20
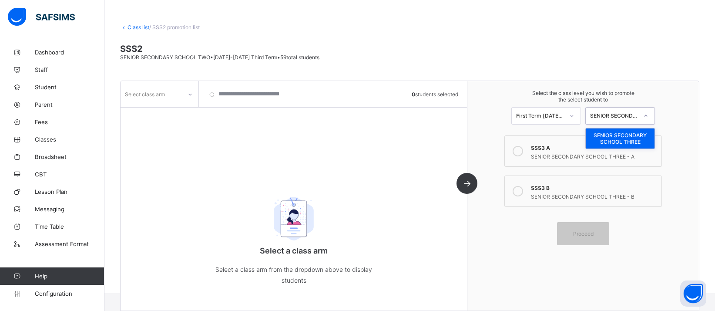
click at [611, 114] on div "SENIOR SECONDARY SCHOOL THREE" at bounding box center [614, 115] width 48 height 7
click at [575, 191] on div "SENIOR SECONDARY SCHOOL THREE - B" at bounding box center [594, 195] width 126 height 9
click at [563, 159] on label "SSS3 A SENIOR SECONDARY SCHOOL THREE - A" at bounding box center [584, 150] width 158 height 31
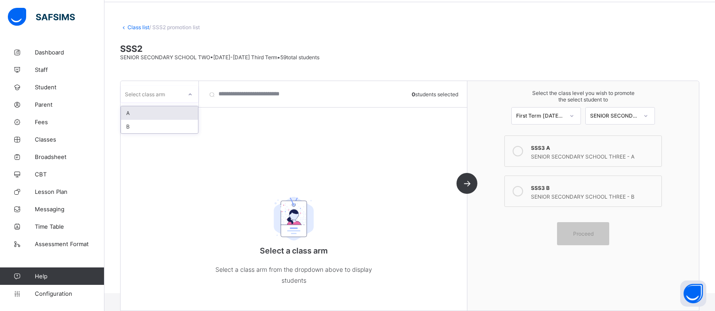
click at [176, 93] on div "Select class arm" at bounding box center [151, 94] width 61 height 12
click at [163, 115] on div "A" at bounding box center [159, 112] width 77 height 13
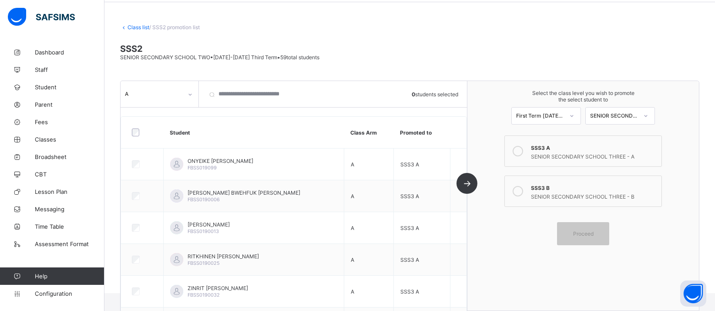
click at [594, 191] on div "SENIOR SECONDARY SCHOOL THREE - B" at bounding box center [594, 195] width 126 height 9
click at [594, 154] on div "SENIOR SECONDARY SCHOOL THREE - A" at bounding box center [594, 155] width 126 height 9
click at [191, 90] on div at bounding box center [190, 94] width 15 height 14
click at [622, 117] on div "SENIOR SECONDARY SCHOOL THREE" at bounding box center [614, 115] width 48 height 7
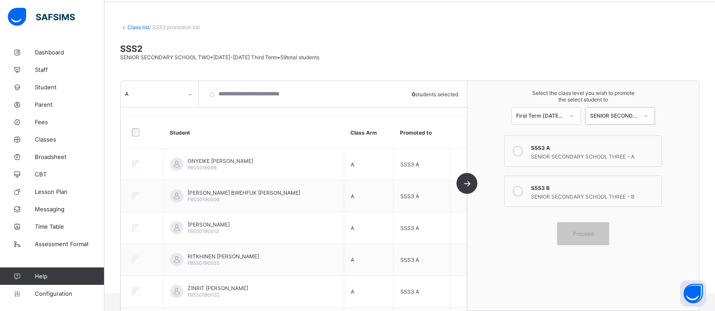
click at [622, 117] on div "SENIOR SECONDARY SCHOOL THREE" at bounding box center [614, 115] width 48 height 7
click at [130, 25] on link "Class list" at bounding box center [139, 27] width 22 height 7
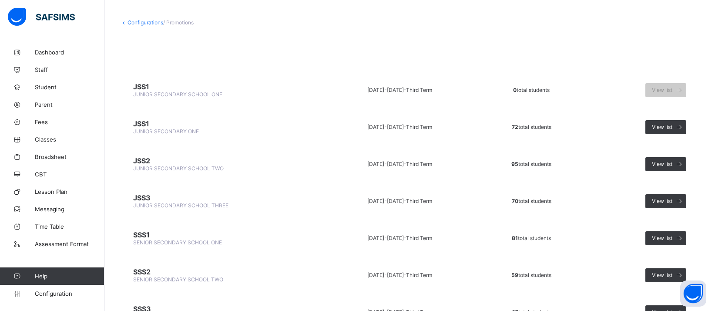
scroll to position [77, 0]
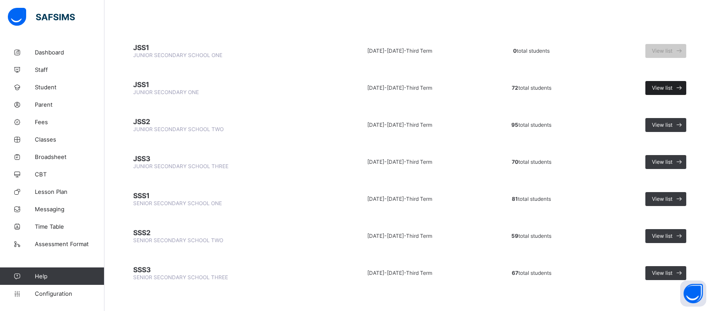
click at [664, 89] on div "View list" at bounding box center [666, 88] width 41 height 14
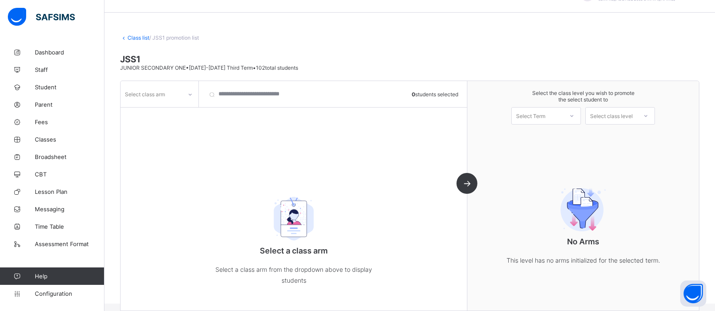
scroll to position [33, 0]
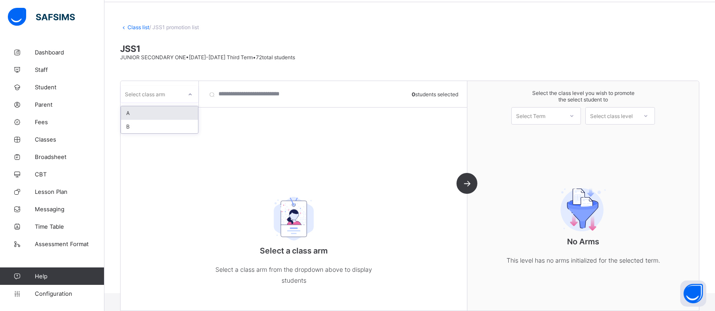
click at [190, 94] on icon at bounding box center [190, 94] width 5 height 9
click at [170, 115] on div "A" at bounding box center [159, 112] width 77 height 13
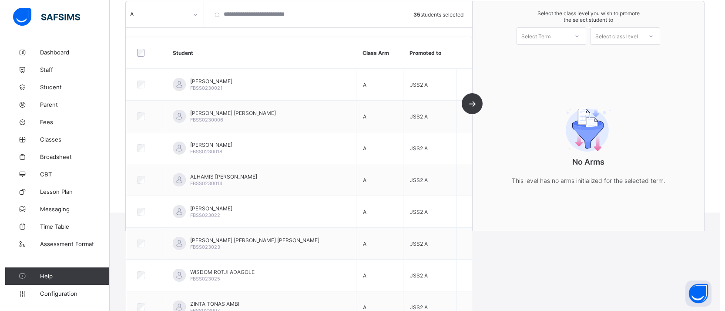
scroll to position [50, 0]
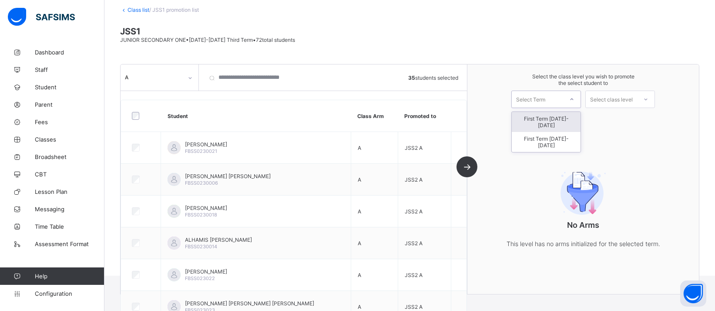
click at [575, 98] on icon at bounding box center [571, 99] width 5 height 9
drag, startPoint x: 558, startPoint y: 130, endPoint x: 607, endPoint y: 103, distance: 55.9
click at [566, 132] on div "First Term [DATE]-[DATE]" at bounding box center [546, 142] width 69 height 20
click at [619, 98] on div "Select class level" at bounding box center [611, 99] width 43 height 17
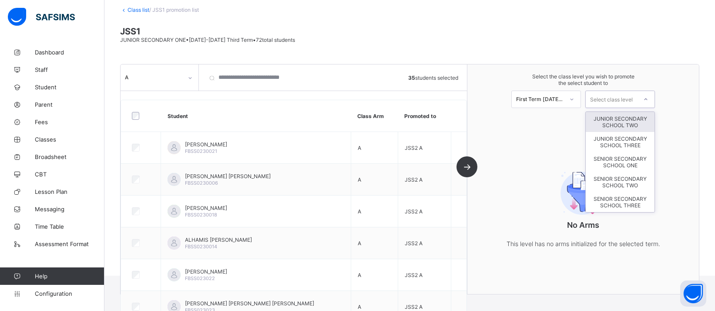
click at [649, 120] on div "JUNIOR SECONDARY SCHOOL TWO" at bounding box center [620, 122] width 69 height 20
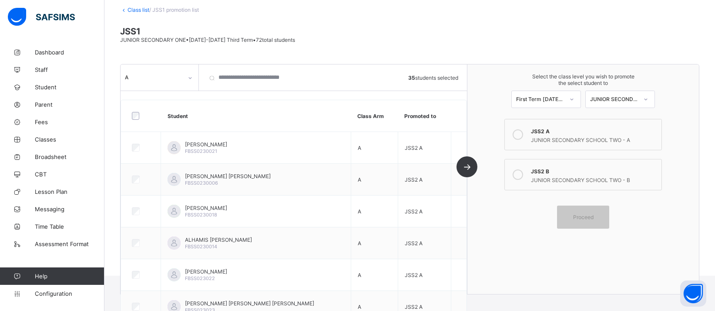
click at [523, 131] on icon at bounding box center [518, 134] width 10 height 10
click at [590, 214] on span "Proceed" at bounding box center [583, 217] width 20 height 7
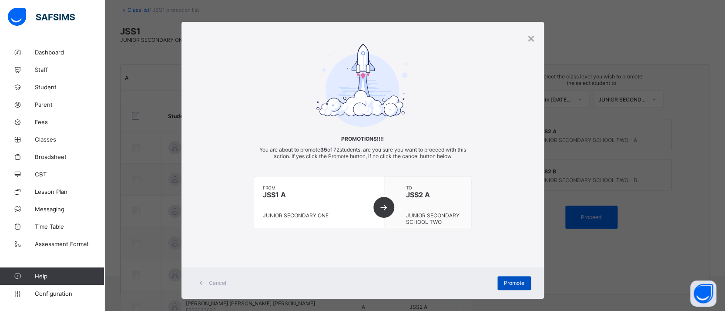
click at [501, 281] on div "Promote" at bounding box center [515, 283] width 34 height 14
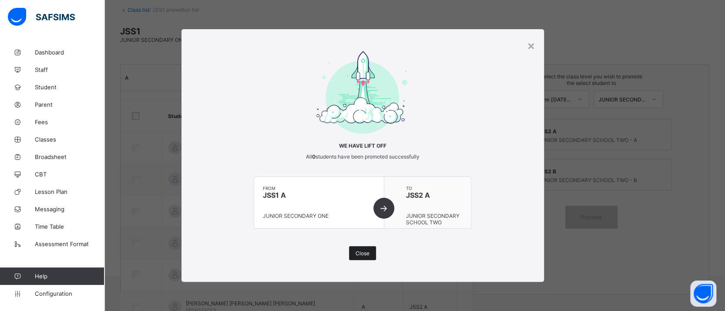
click at [355, 256] on div "Close" at bounding box center [362, 253] width 27 height 14
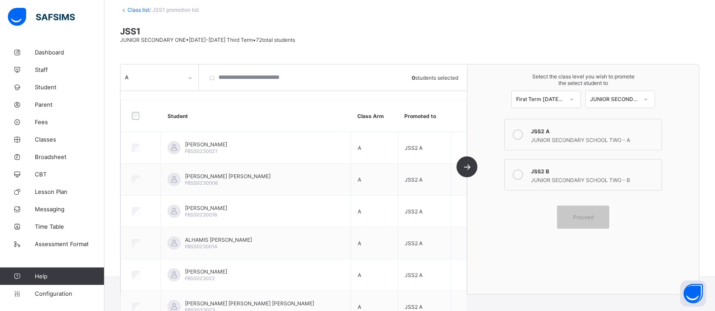
click at [193, 78] on div at bounding box center [190, 78] width 15 height 14
click at [165, 106] on div "B" at bounding box center [159, 109] width 77 height 13
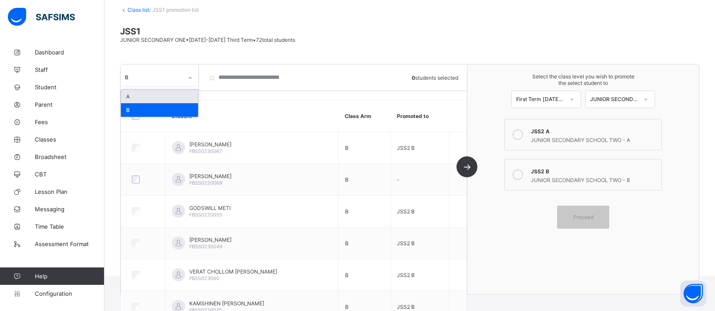
click at [179, 74] on div "B" at bounding box center [154, 77] width 58 height 7
click at [173, 100] on div "A" at bounding box center [159, 96] width 77 height 13
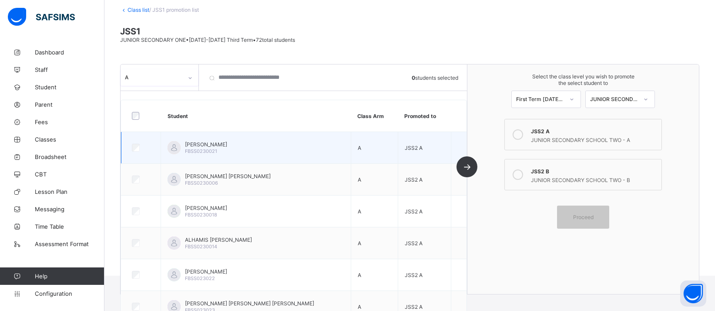
click at [230, 148] on div "[PERSON_NAME] FBSS0230021" at bounding box center [256, 147] width 176 height 13
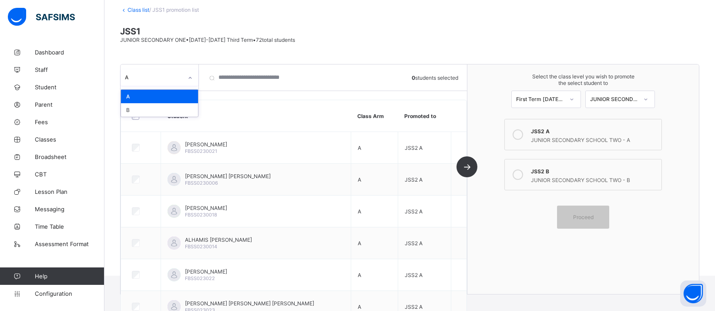
click at [175, 82] on div "A" at bounding box center [160, 77] width 78 height 17
click at [161, 105] on div "B" at bounding box center [159, 109] width 77 height 13
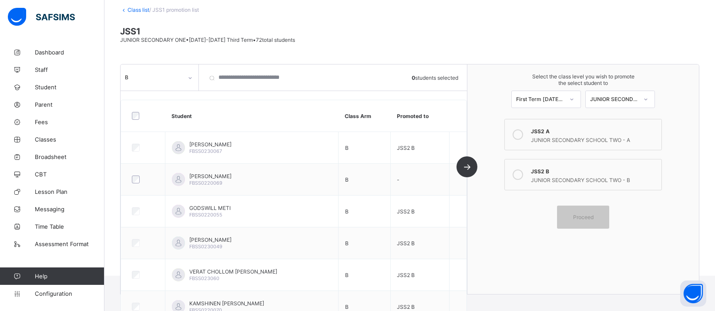
click at [555, 175] on div "JUNIOR SECONDARY SCHOOL TWO - B" at bounding box center [594, 179] width 126 height 9
click at [580, 218] on div "Proceed" at bounding box center [583, 216] width 52 height 23
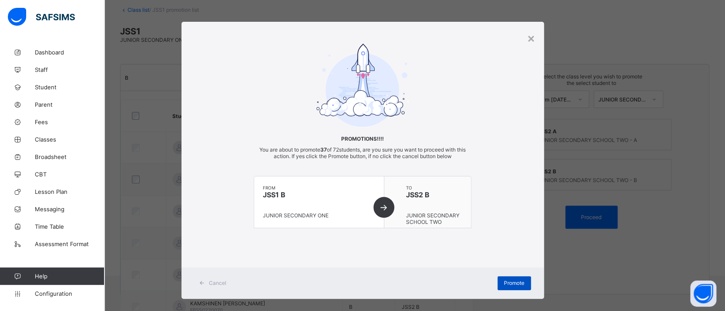
click at [510, 281] on span "Promote" at bounding box center [514, 282] width 20 height 7
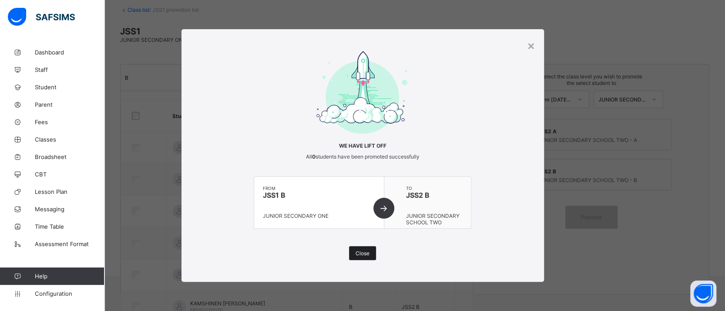
click at [355, 246] on div "We have lift off All 0 students have been promoted successfully from JSS1 B JUN…" at bounding box center [363, 155] width 218 height 209
click at [356, 254] on span "Close" at bounding box center [363, 253] width 14 height 7
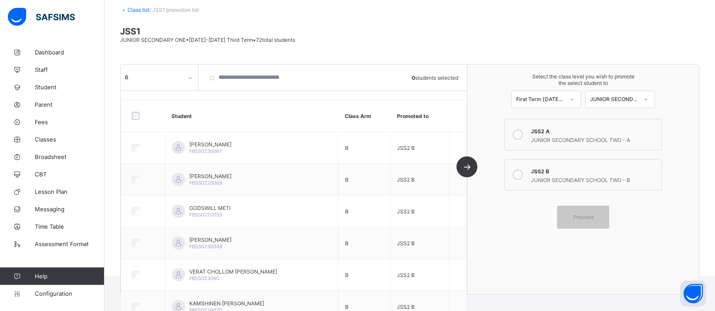
click at [582, 128] on div "JSS2 A" at bounding box center [594, 130] width 126 height 9
click at [346, 26] on span "JSS1" at bounding box center [409, 31] width 579 height 10
click at [144, 10] on link "Class list" at bounding box center [139, 10] width 22 height 7
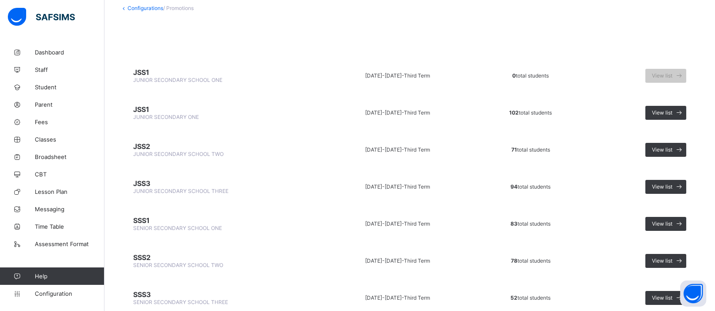
scroll to position [77, 0]
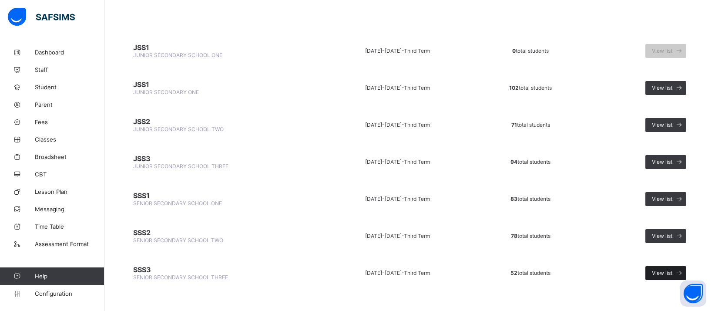
click at [671, 269] on span "View list" at bounding box center [662, 272] width 20 height 7
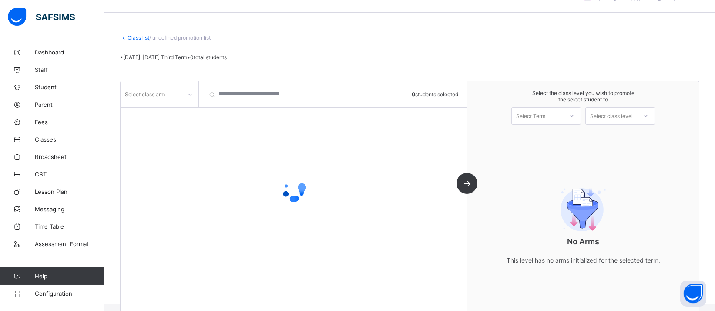
scroll to position [33, 0]
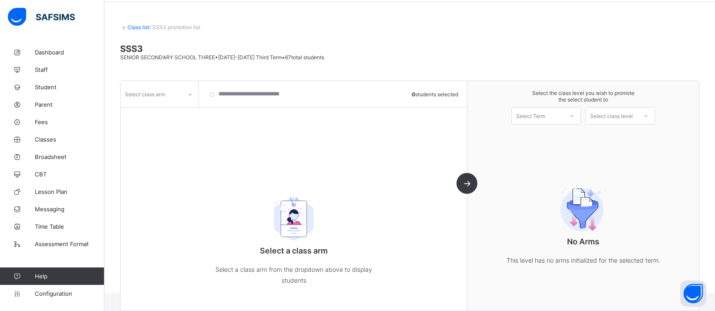
drag, startPoint x: 202, startPoint y: 96, endPoint x: 192, endPoint y: 94, distance: 9.7
click at [198, 96] on div "Select class arm 0 students selected" at bounding box center [294, 94] width 346 height 26
click at [186, 93] on div at bounding box center [190, 94] width 15 height 14
click at [159, 112] on div "B" at bounding box center [159, 112] width 77 height 13
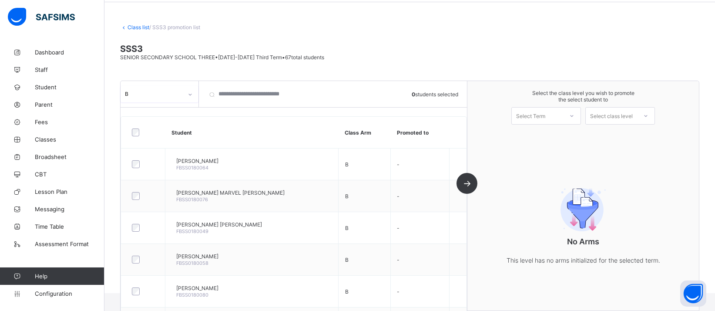
click at [626, 115] on div "Select class level" at bounding box center [611, 115] width 43 height 17
click at [580, 114] on div at bounding box center [572, 115] width 16 height 15
drag, startPoint x: 583, startPoint y: 114, endPoint x: 613, endPoint y: 112, distance: 29.6
click at [601, 112] on div "Select the class level you wish to promote the select student to 0 results avai…" at bounding box center [584, 107] width 232 height 52
click at [615, 112] on div "Select class level" at bounding box center [611, 115] width 43 height 17
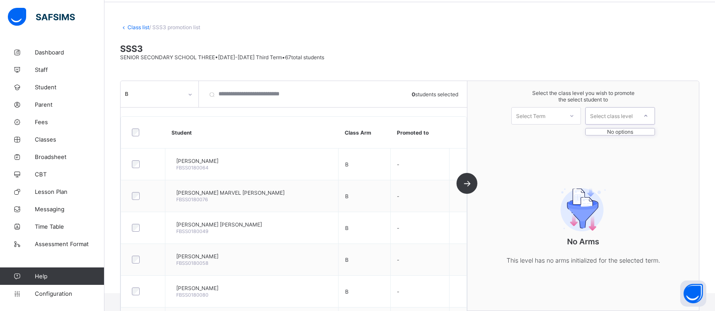
click at [615, 113] on div "Select class level" at bounding box center [611, 115] width 43 height 17
click at [573, 116] on div at bounding box center [572, 115] width 16 height 15
click at [559, 148] on div "First Term [DATE]-[DATE]" at bounding box center [546, 158] width 69 height 20
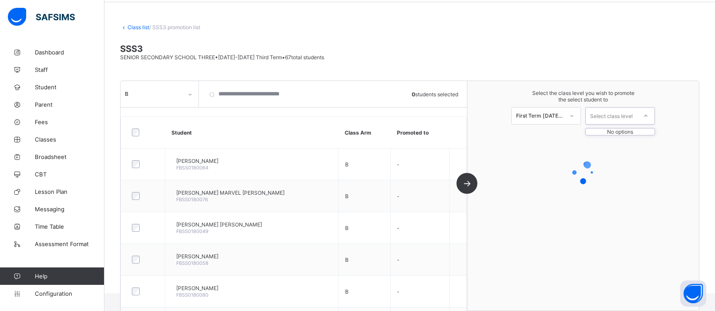
click at [617, 118] on div "Select class level" at bounding box center [611, 115] width 43 height 17
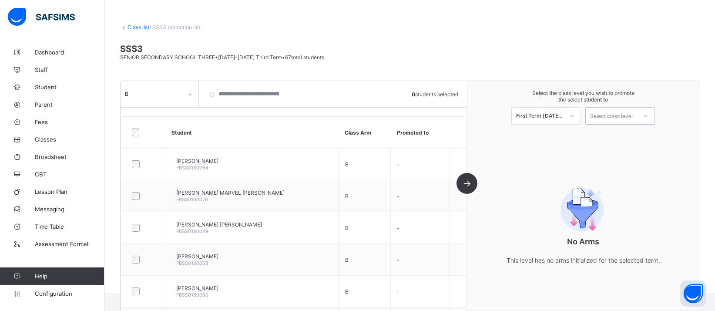
click at [617, 118] on div "Select class level" at bounding box center [611, 115] width 43 height 17
drag, startPoint x: 596, startPoint y: 118, endPoint x: 588, endPoint y: 117, distance: 8.4
click at [591, 118] on div "Select the class level you wish to promote the select student to First Term [DA…" at bounding box center [584, 107] width 232 height 52
click at [575, 112] on icon at bounding box center [571, 115] width 5 height 9
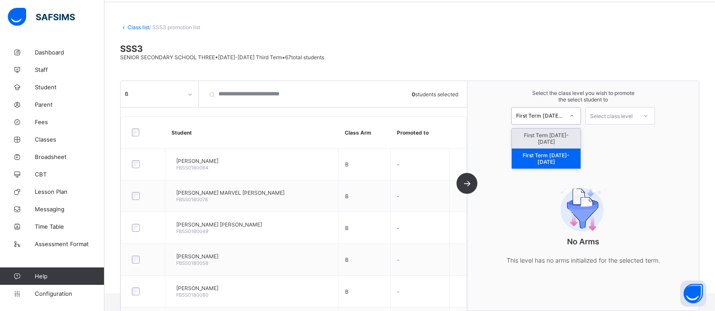
click at [564, 139] on div "First Term [DATE]-[DATE]" at bounding box center [546, 138] width 69 height 20
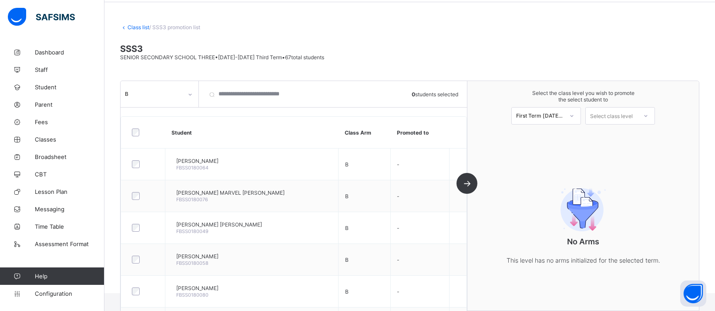
click at [143, 25] on link "Class list" at bounding box center [139, 27] width 22 height 7
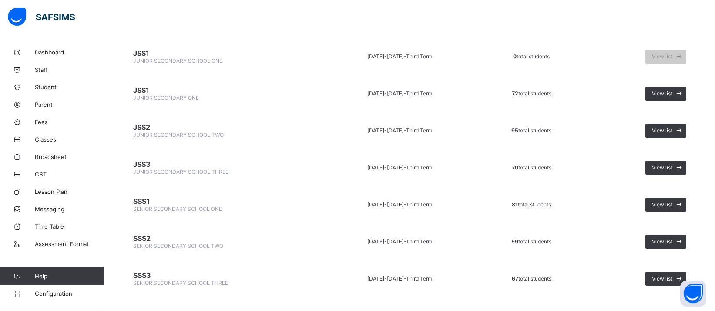
scroll to position [77, 0]
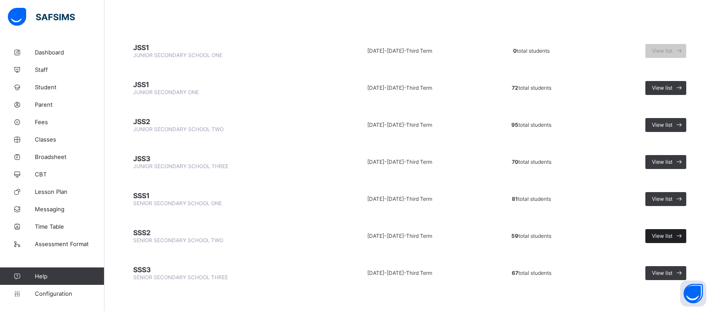
click at [673, 232] on span "View list" at bounding box center [662, 235] width 20 height 7
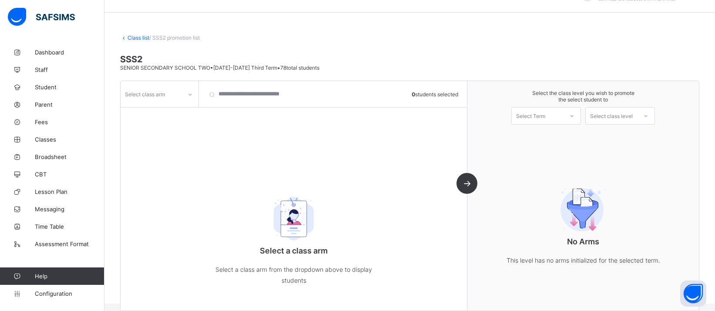
scroll to position [33, 0]
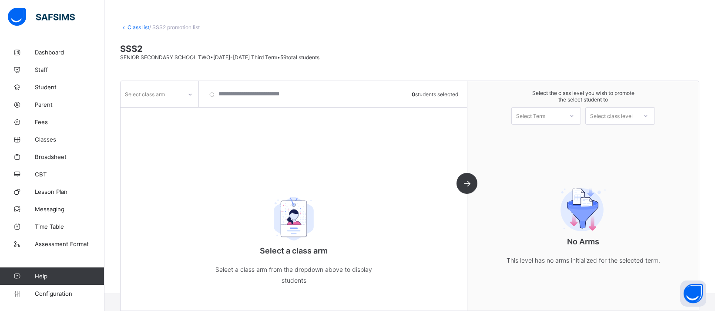
click at [192, 98] on div at bounding box center [190, 94] width 15 height 14
click at [179, 109] on div "A" at bounding box center [159, 112] width 77 height 13
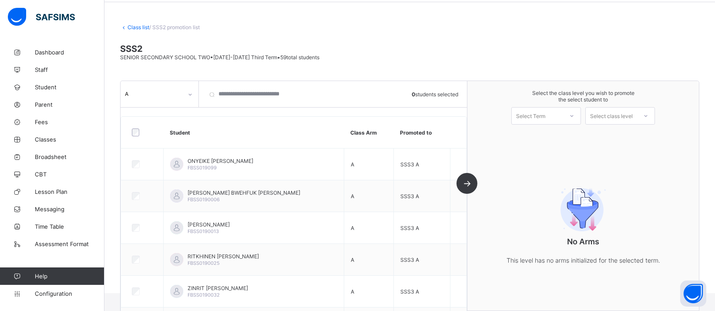
click at [137, 26] on link "Class list" at bounding box center [139, 27] width 22 height 7
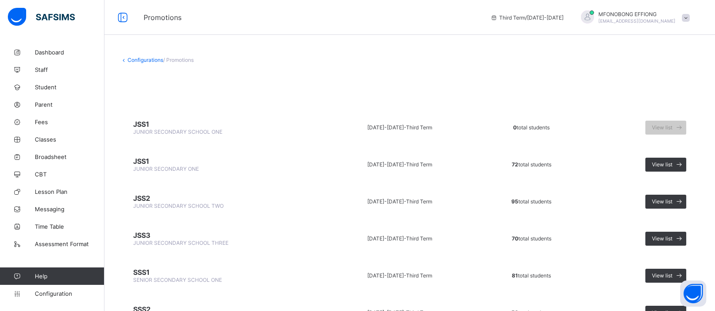
click at [132, 60] on link "Configurations" at bounding box center [146, 60] width 36 height 7
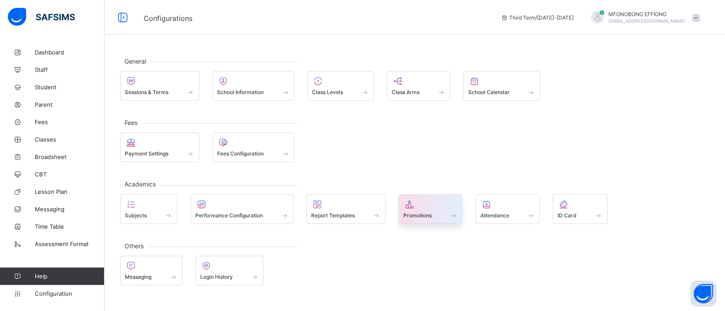
click at [411, 218] on div "Promotions" at bounding box center [431, 215] width 54 height 7
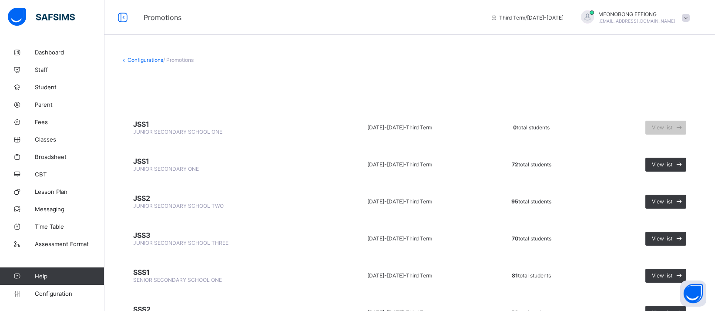
scroll to position [77, 0]
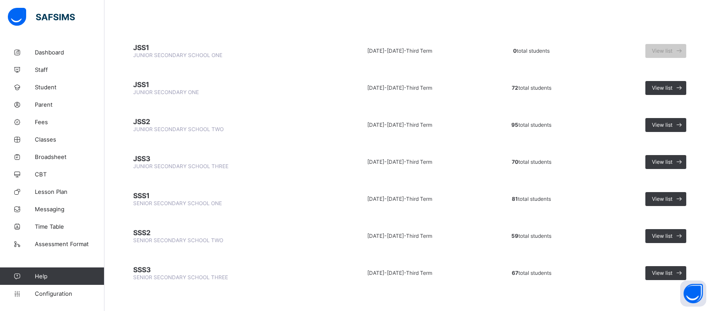
click at [421, 269] on span "Third Term" at bounding box center [419, 272] width 26 height 7
click at [661, 229] on div "View list" at bounding box center [666, 236] width 41 height 14
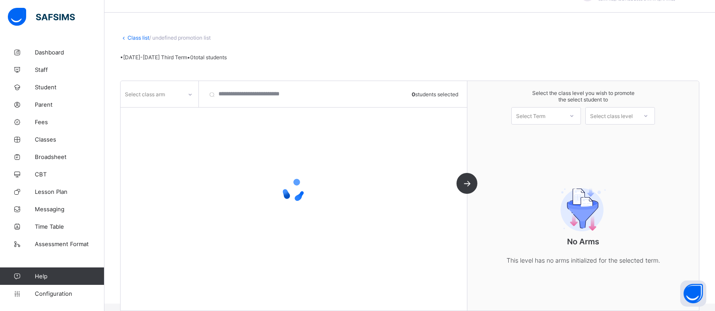
scroll to position [33, 0]
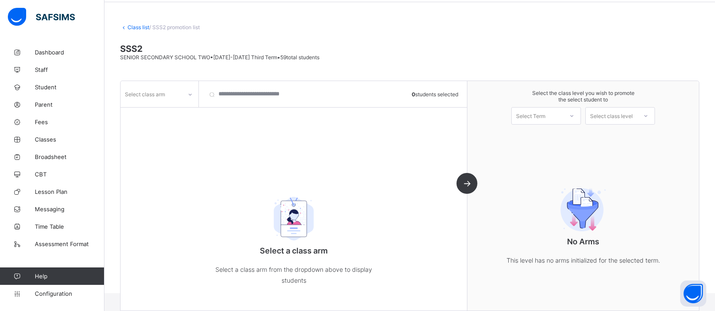
click at [580, 115] on div at bounding box center [572, 115] width 16 height 15
click at [569, 148] on div "First Term [DATE]-[DATE]" at bounding box center [546, 158] width 69 height 20
click at [624, 114] on div "Select class level" at bounding box center [611, 115] width 43 height 17
click at [189, 95] on icon at bounding box center [190, 94] width 5 height 9
click at [173, 111] on div "A" at bounding box center [159, 112] width 77 height 13
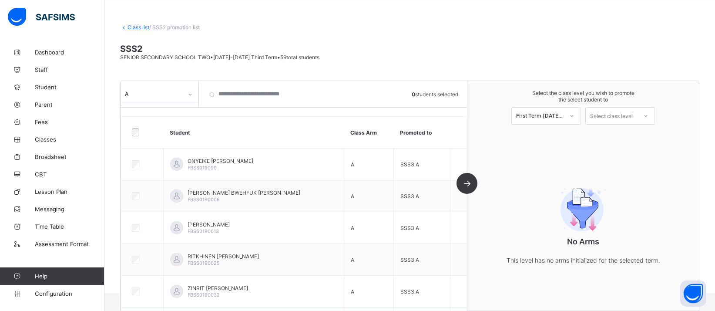
click at [136, 22] on div "Class list / SSS2 promotion list SSS2 SENIOR SECONDARY SCHOOL TWO • [DATE]-[DAT…" at bounding box center [409, 152] width 611 height 282
click at [135, 27] on link "Class list" at bounding box center [139, 27] width 22 height 7
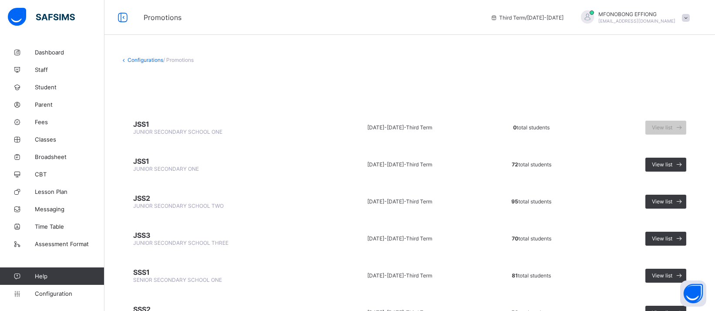
click at [144, 60] on link "Configurations" at bounding box center [146, 60] width 36 height 7
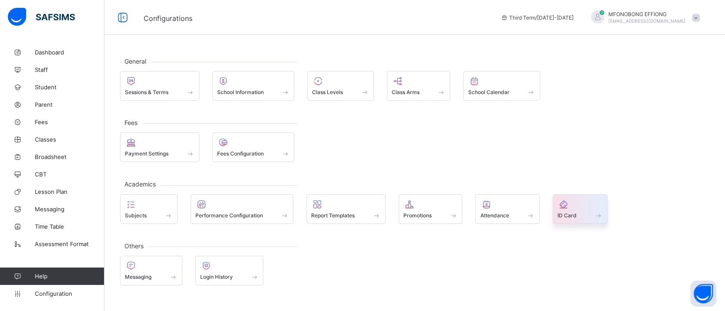
click at [576, 215] on span "ID Card" at bounding box center [567, 215] width 19 height 7
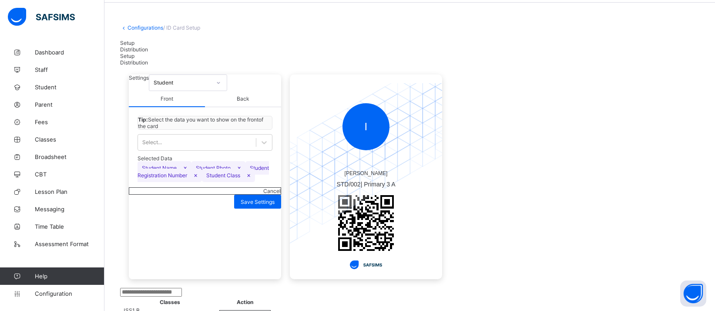
scroll to position [36, 0]
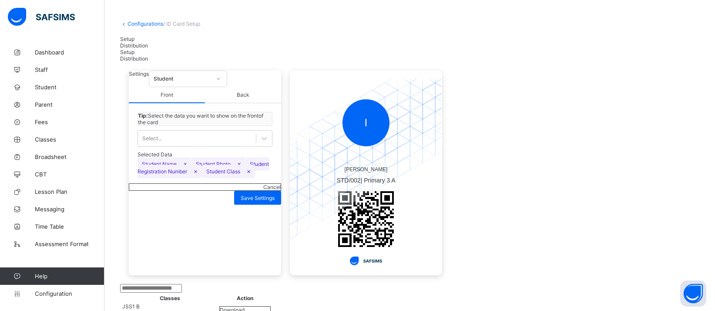
click at [246, 103] on span "Back" at bounding box center [243, 95] width 76 height 16
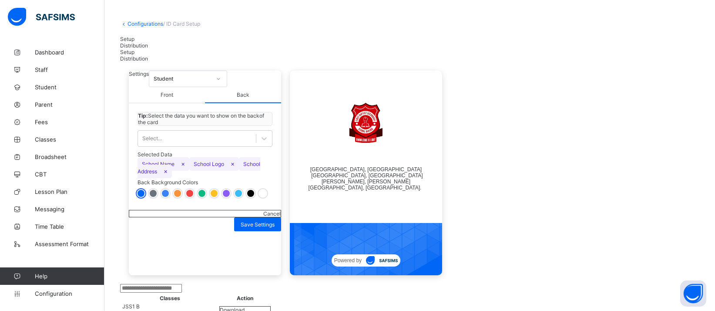
click at [171, 103] on span "Front" at bounding box center [167, 95] width 76 height 16
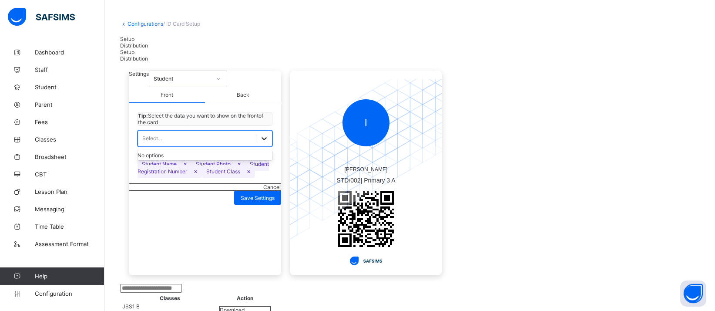
click at [260, 146] on div at bounding box center [264, 139] width 16 height 16
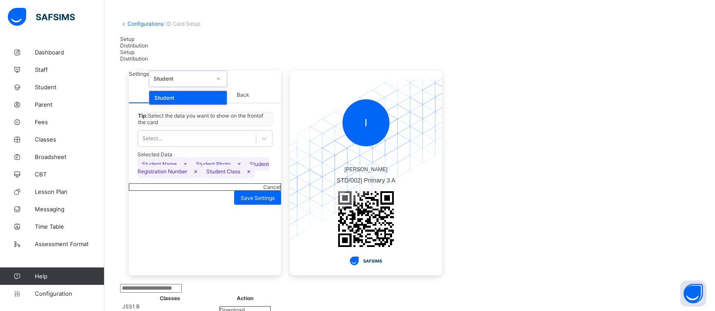
click at [227, 87] on div at bounding box center [218, 79] width 17 height 16
click at [263, 190] on span "Cancel" at bounding box center [271, 187] width 17 height 7
click at [143, 27] on div "Configurations / ID Card Setup Setup Distribution Setup Distribution Settings S…" at bounding box center [409, 239] width 611 height 465
click at [143, 20] on div "Configurations / ID Card Setup Setup Distribution Setup Distribution Settings S…" at bounding box center [409, 239] width 611 height 465
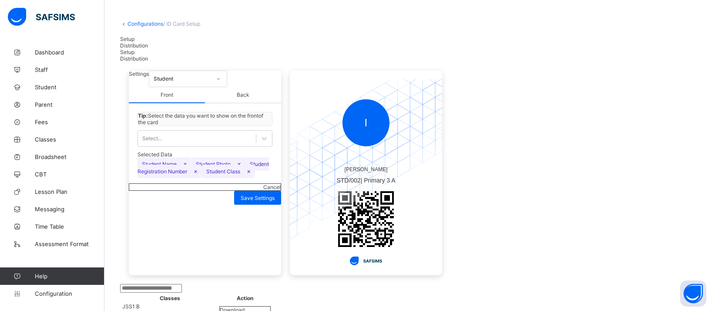
click at [143, 24] on link "Configurations" at bounding box center [146, 23] width 36 height 7
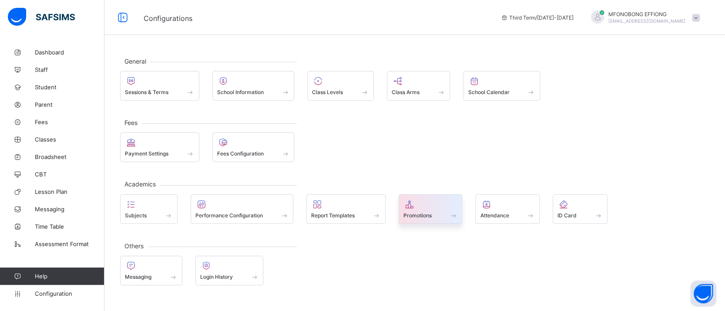
click at [436, 215] on div "Promotions" at bounding box center [431, 215] width 54 height 7
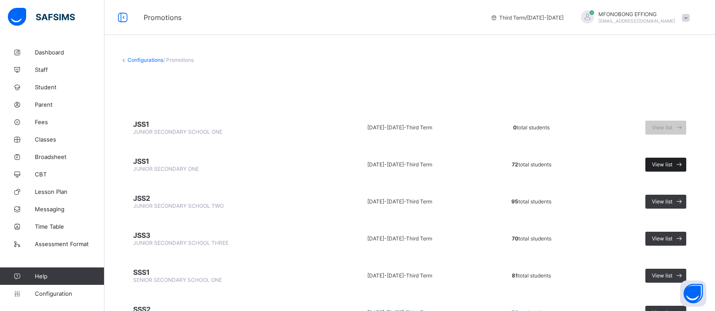
click at [672, 158] on div "View list" at bounding box center [666, 165] width 41 height 14
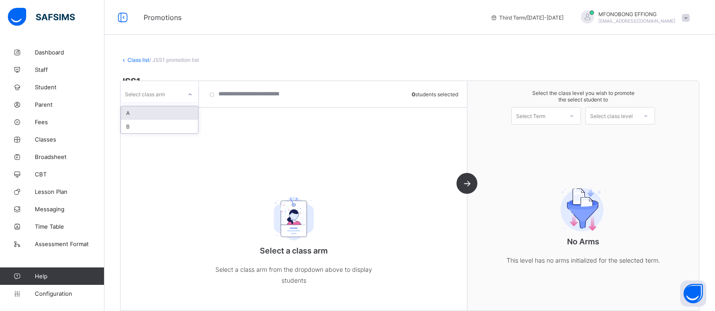
click at [195, 97] on div at bounding box center [190, 94] width 15 height 14
click at [230, 95] on input "search" at bounding box center [251, 94] width 96 height 26
click at [153, 89] on div "Select class arm" at bounding box center [145, 94] width 40 height 17
click at [145, 115] on div "A" at bounding box center [159, 112] width 77 height 13
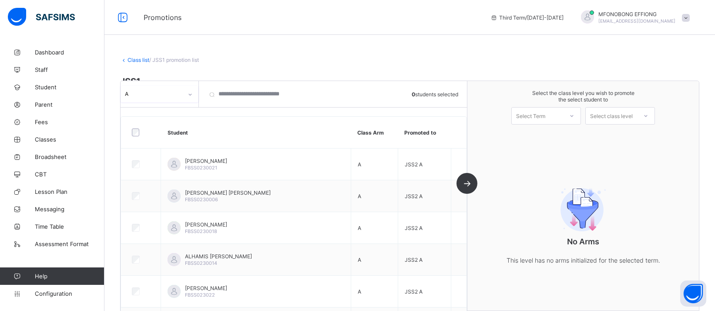
click at [136, 61] on link "Class list" at bounding box center [139, 60] width 22 height 7
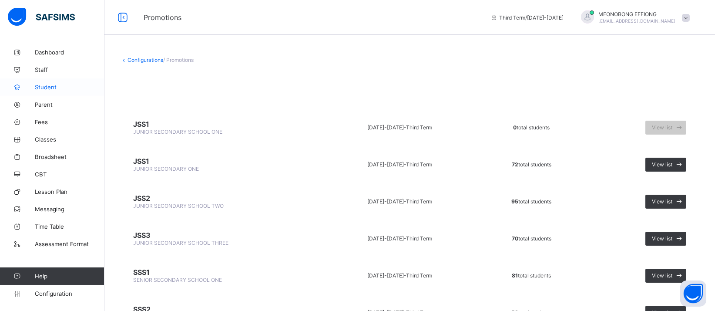
click at [67, 85] on span "Student" at bounding box center [70, 87] width 70 height 7
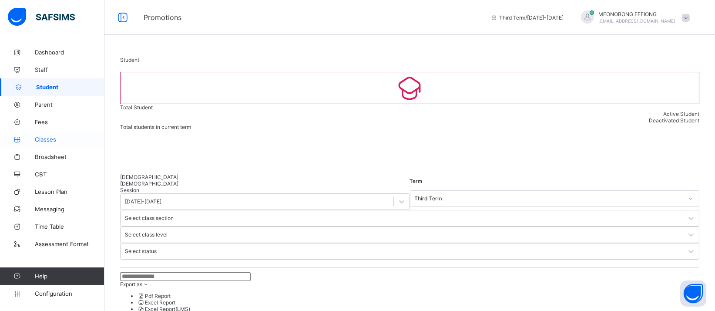
click at [45, 140] on span "Classes" at bounding box center [70, 139] width 70 height 7
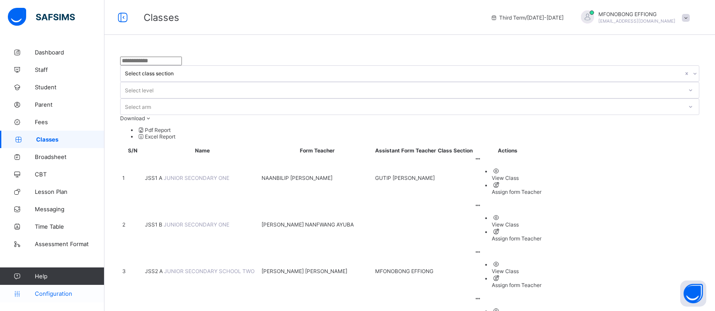
click at [57, 297] on link "Configuration" at bounding box center [52, 293] width 104 height 17
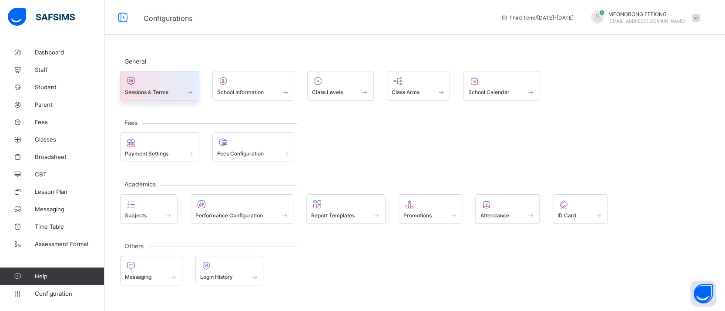
click at [172, 93] on div "Sessions & Terms" at bounding box center [160, 91] width 70 height 7
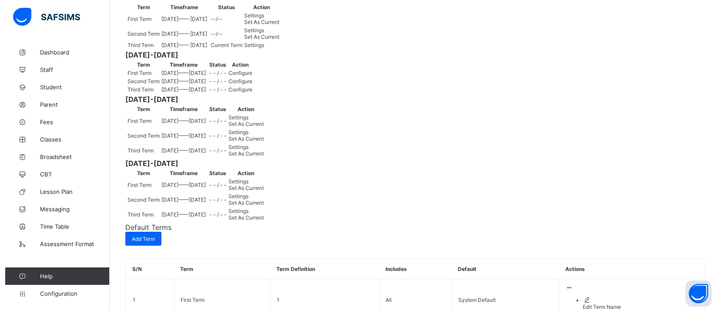
scroll to position [142, 0]
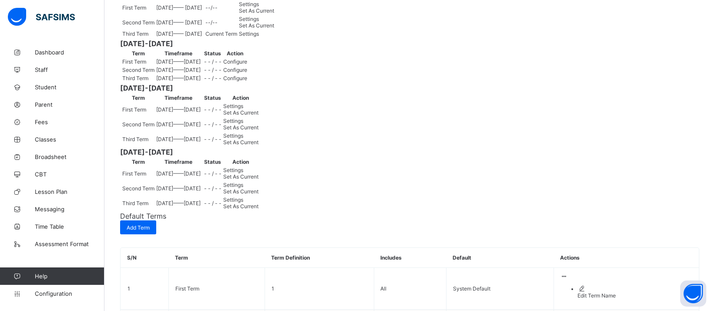
click at [247, 65] on span "Configure" at bounding box center [235, 61] width 24 height 7
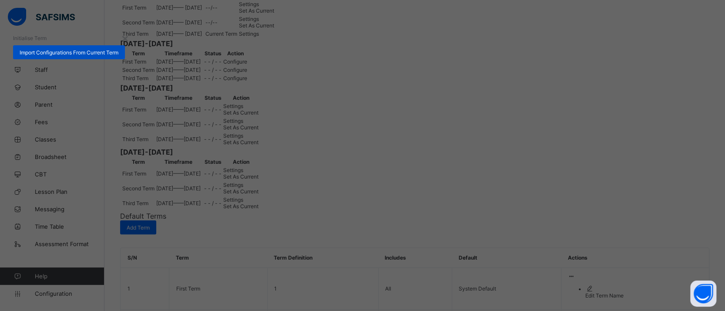
click at [118, 56] on span "Import Configurations From Current Term" at bounding box center [69, 52] width 99 height 7
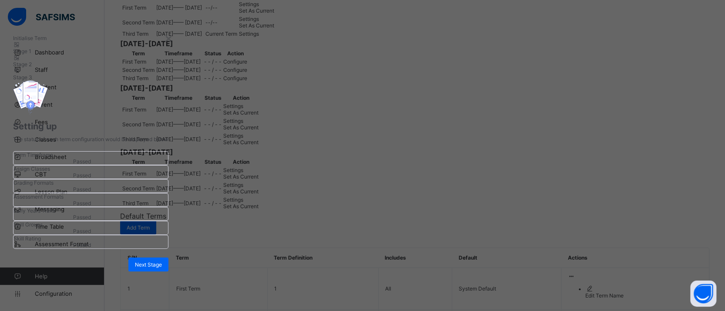
scroll to position [195, 0]
click at [162, 261] on span "Next Stage" at bounding box center [148, 264] width 27 height 7
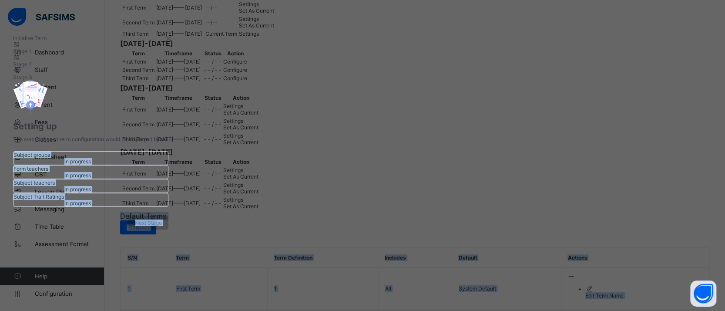
click at [162, 226] on span "Next Stage" at bounding box center [148, 222] width 27 height 7
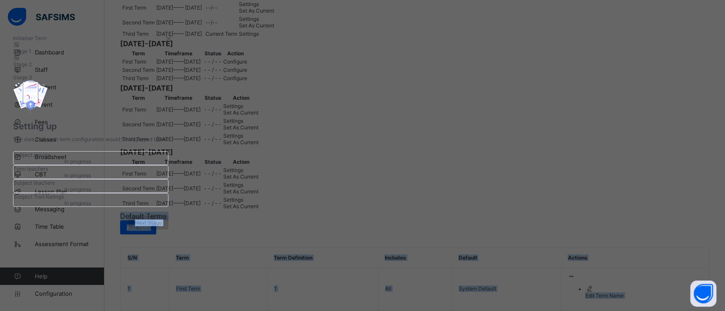
click at [162, 226] on span "Next Stage" at bounding box center [148, 222] width 27 height 7
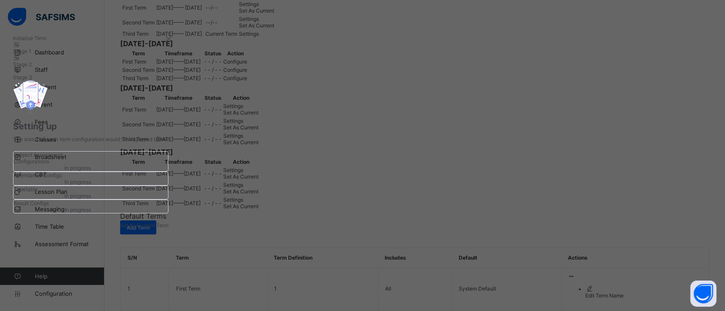
scroll to position [82, 0]
click at [168, 229] on span "Set As Current Term" at bounding box center [144, 225] width 49 height 7
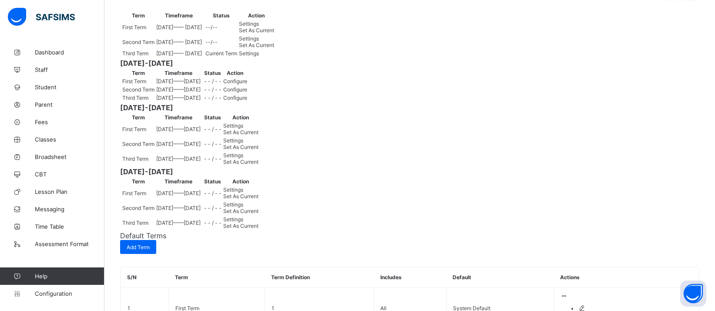
scroll to position [139, 0]
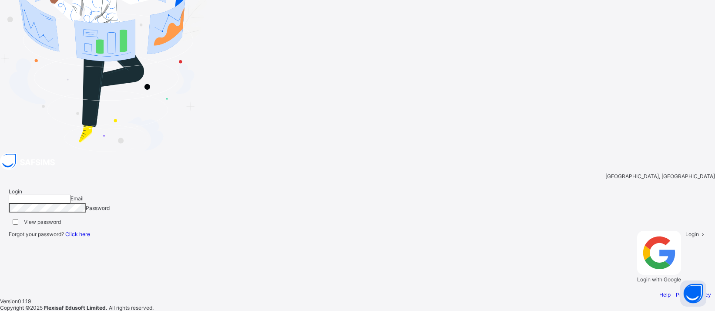
type input "**********"
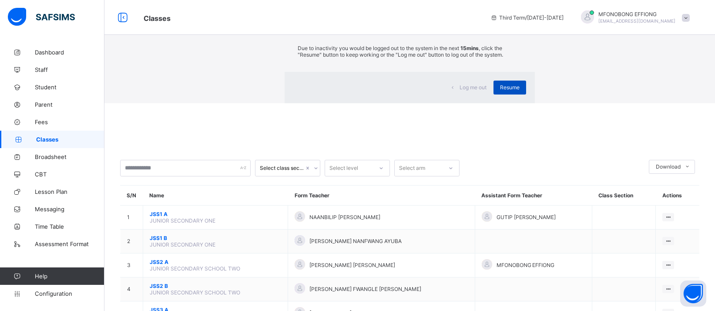
click at [500, 91] on span "Resume" at bounding box center [510, 87] width 20 height 7
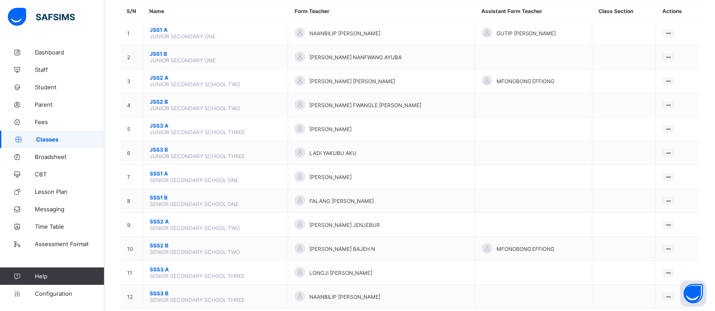
scroll to position [87, 0]
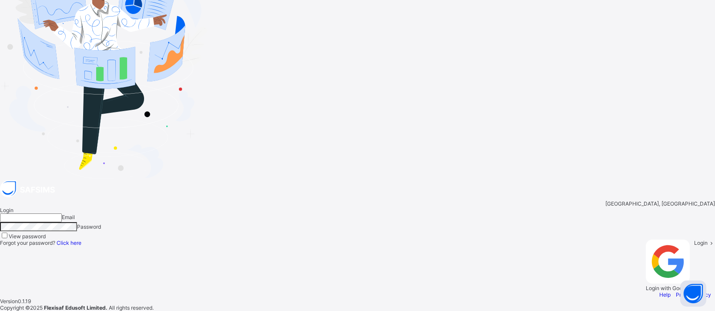
type input "**********"
